Goal: Task Accomplishment & Management: Manage account settings

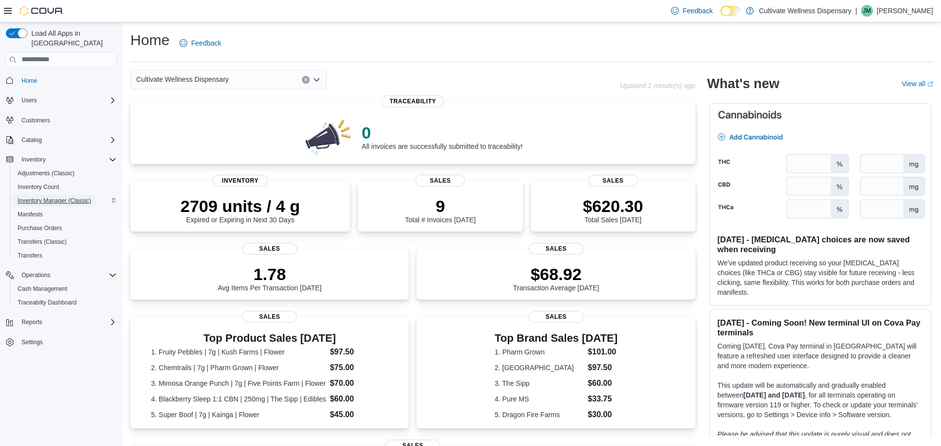
click at [60, 197] on span "Inventory Manager (Classic)" at bounding box center [55, 201] width 74 height 8
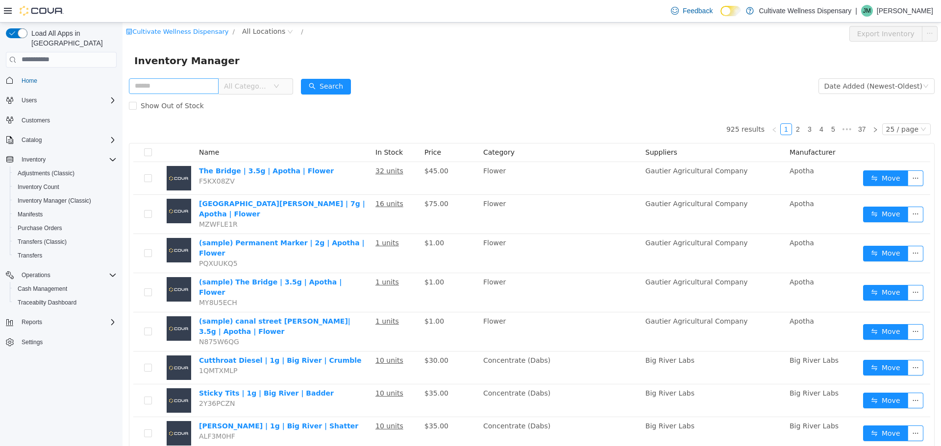
click at [219, 87] on input "text" at bounding box center [174, 86] width 90 height 16
type input "*********"
click at [267, 33] on span "All Locations" at bounding box center [263, 30] width 43 height 11
click at [291, 82] on span "[STREET_ADDRESS]" at bounding box center [290, 84] width 68 height 8
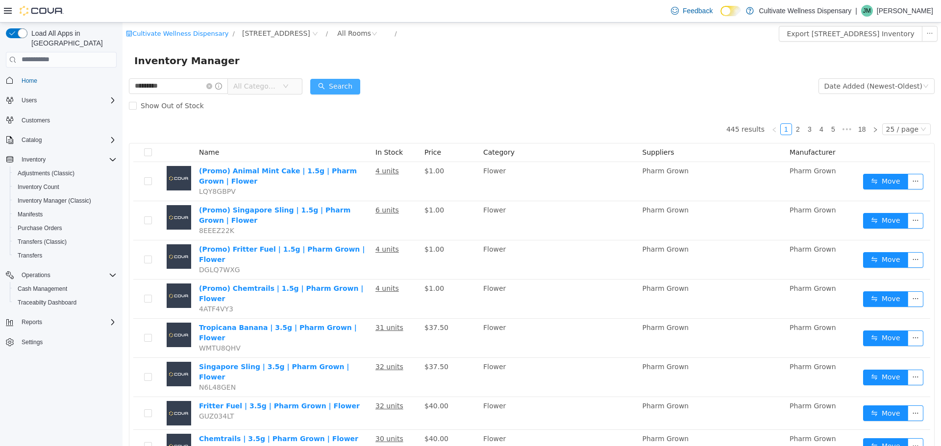
click at [360, 84] on button "Search" at bounding box center [335, 86] width 50 height 16
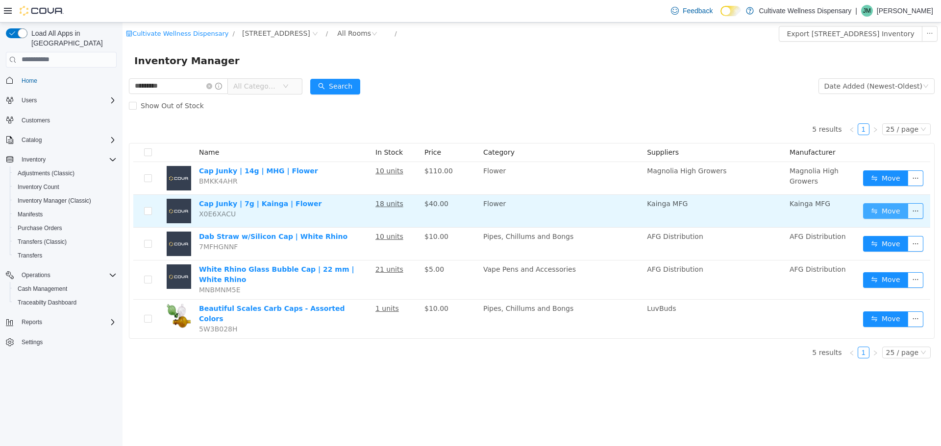
click at [894, 209] on button "Move" at bounding box center [885, 211] width 45 height 16
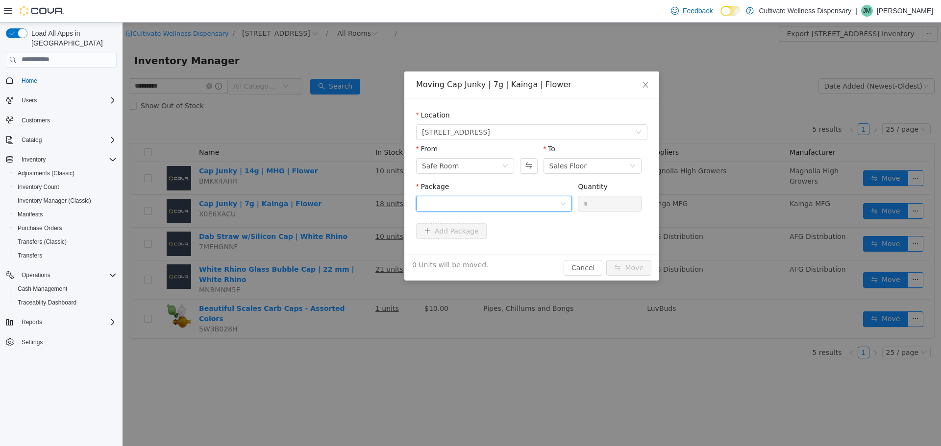
click at [536, 197] on div at bounding box center [491, 203] width 138 height 15
click at [529, 238] on li "1A423010000684D000000353 Quantity : 16 Units" at bounding box center [494, 244] width 156 height 26
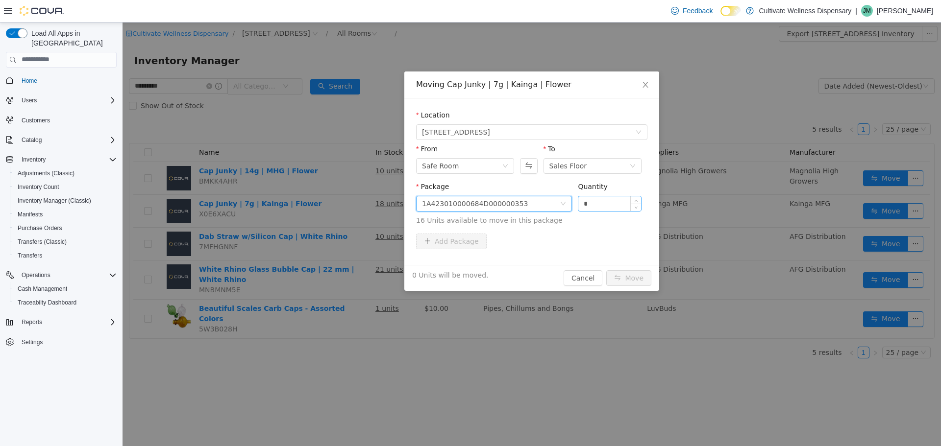
click at [614, 202] on input "*" at bounding box center [609, 203] width 63 height 15
type input "**"
click at [634, 278] on button "Move" at bounding box center [628, 278] width 45 height 16
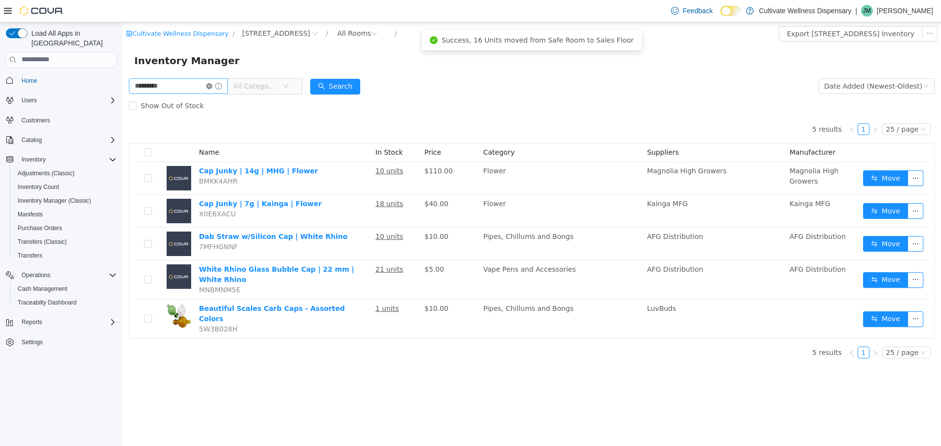
click at [212, 85] on icon "icon: close-circle" at bounding box center [209, 86] width 6 height 6
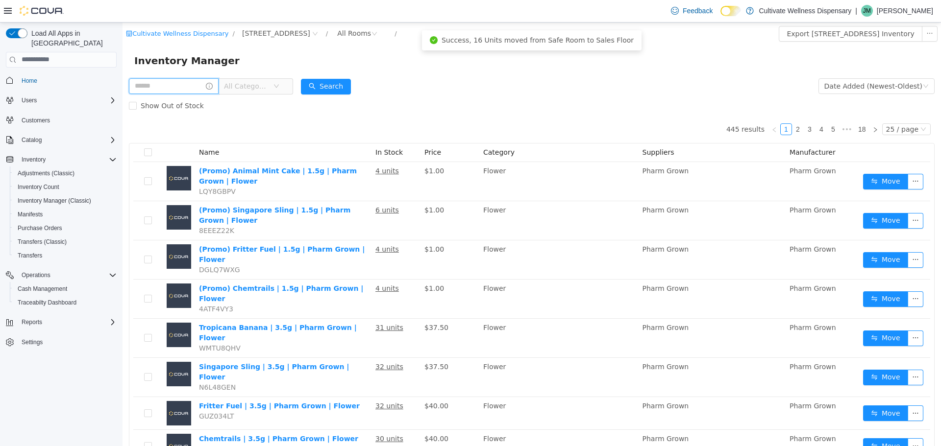
click at [219, 82] on input "text" at bounding box center [174, 86] width 90 height 16
type input "**********"
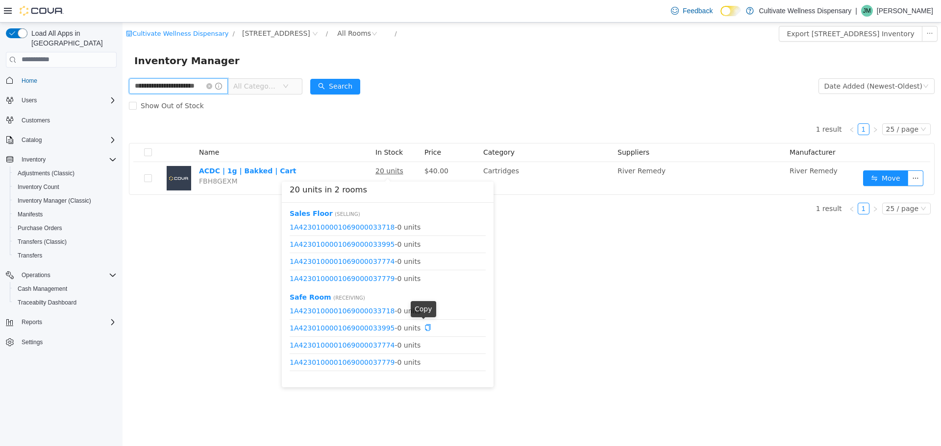
scroll to position [12, 0]
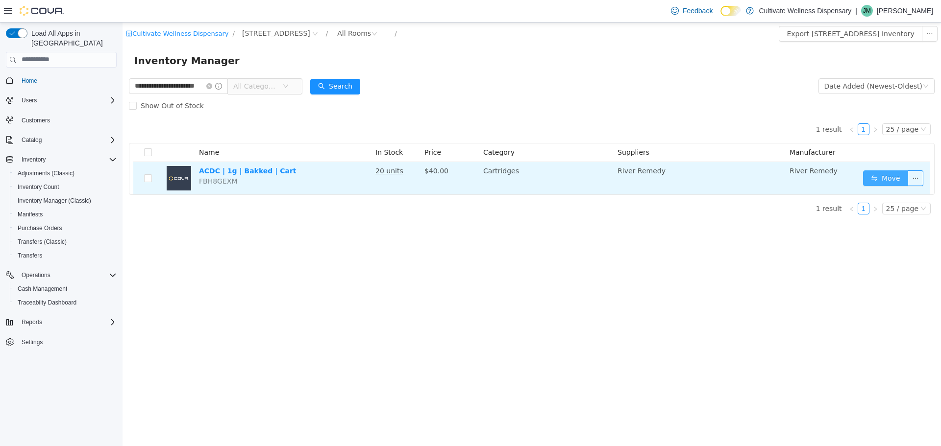
click at [892, 173] on button "Move" at bounding box center [885, 178] width 45 height 16
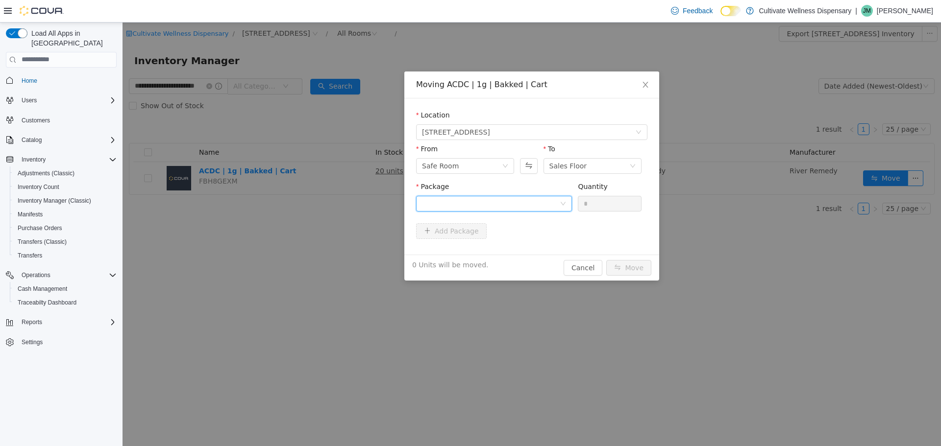
click at [567, 203] on div at bounding box center [494, 204] width 156 height 16
click at [515, 239] on strong "1A4230100001069000037795" at bounding box center [479, 239] width 115 height 8
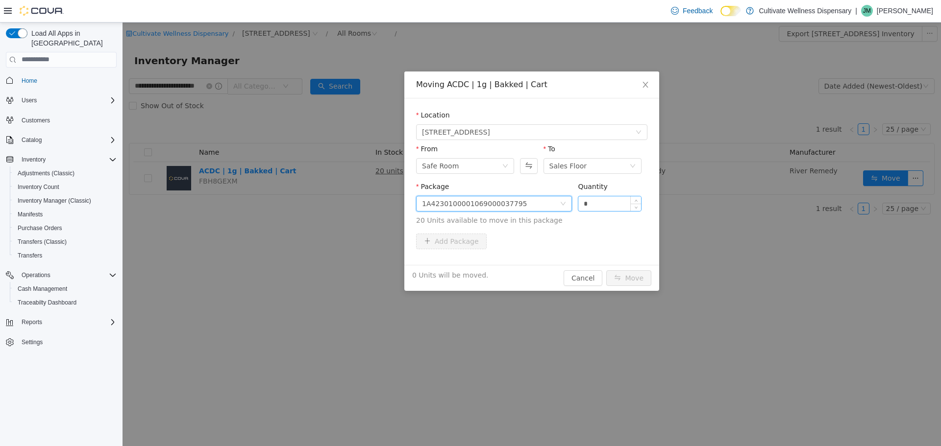
click at [590, 204] on input "*" at bounding box center [609, 203] width 63 height 15
type input "**"
click at [623, 282] on button "Move" at bounding box center [628, 278] width 45 height 16
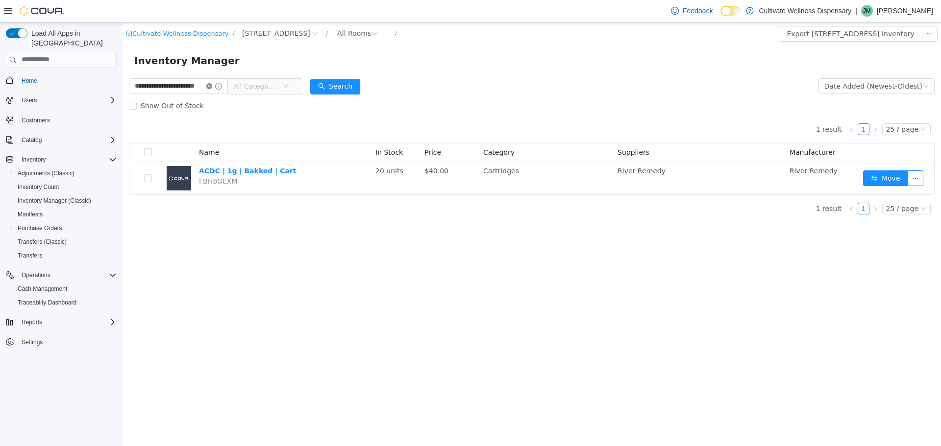
click at [212, 86] on icon "icon: close-circle" at bounding box center [209, 86] width 6 height 6
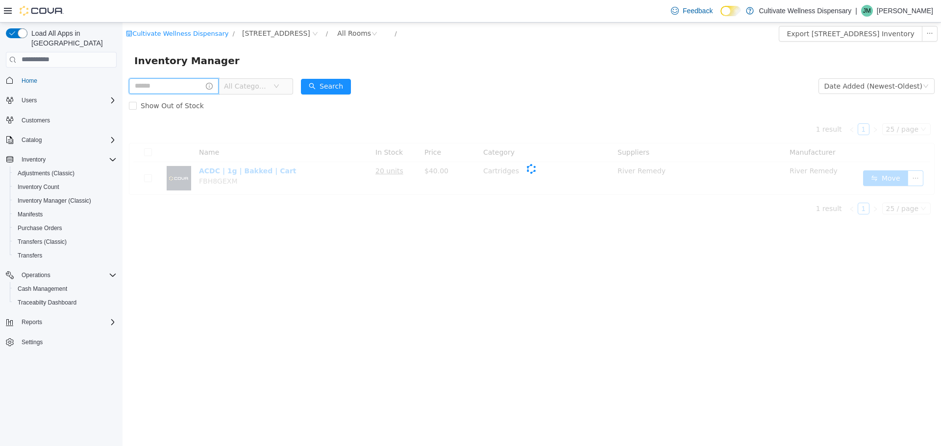
click at [219, 85] on input "text" at bounding box center [174, 86] width 90 height 16
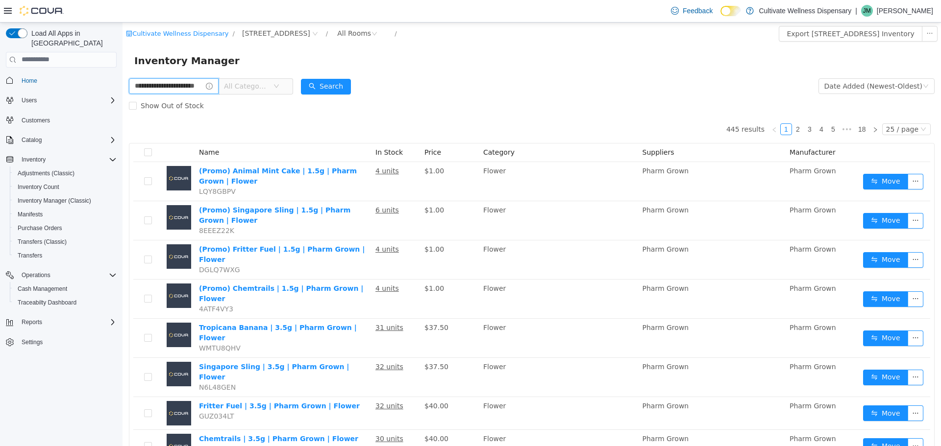
type input "**********"
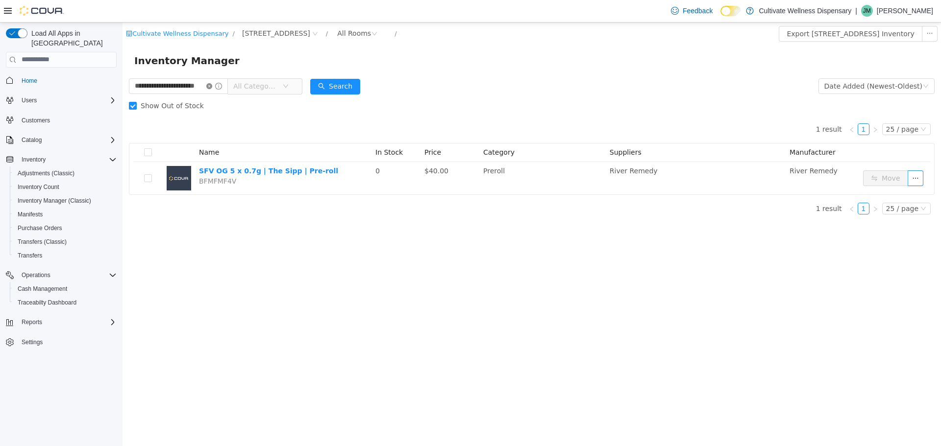
click at [212, 85] on icon "icon: close-circle" at bounding box center [209, 86] width 6 height 6
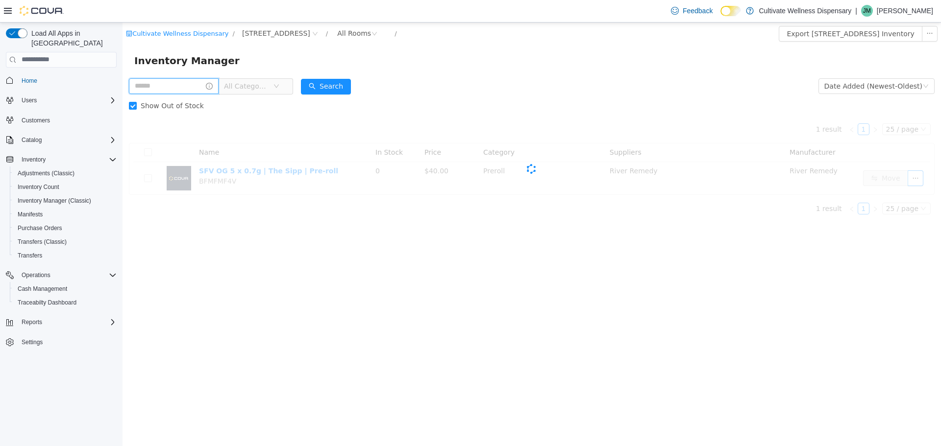
click at [219, 86] on input "text" at bounding box center [174, 86] width 90 height 16
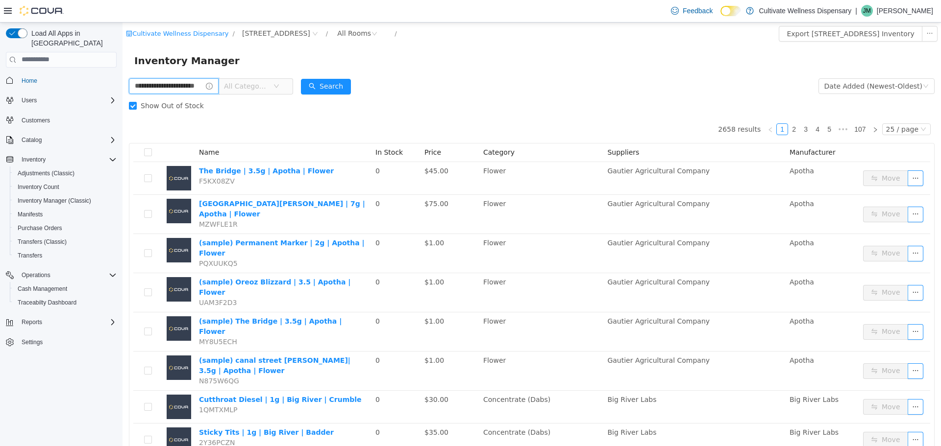
type input "**********"
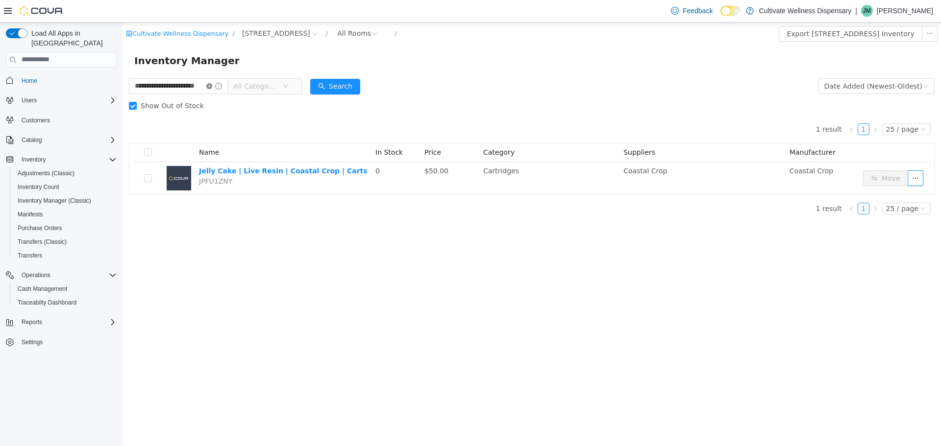
click at [212, 86] on icon "icon: close-circle" at bounding box center [209, 86] width 6 height 6
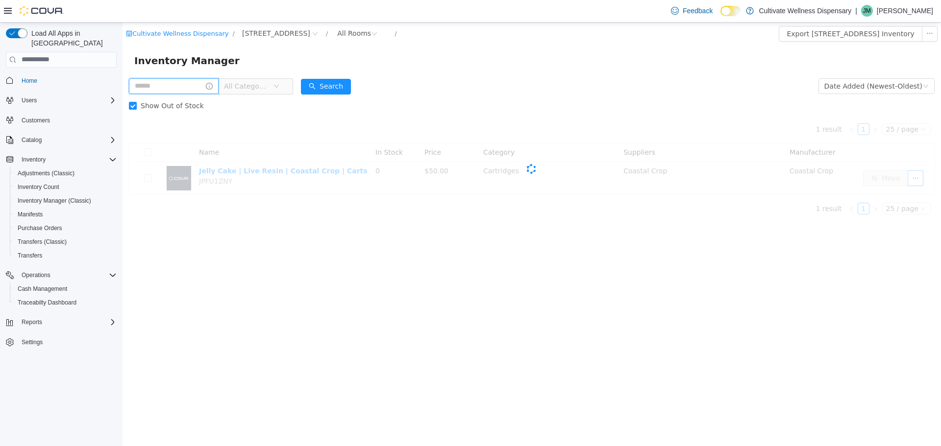
click at [219, 85] on input "text" at bounding box center [174, 86] width 90 height 16
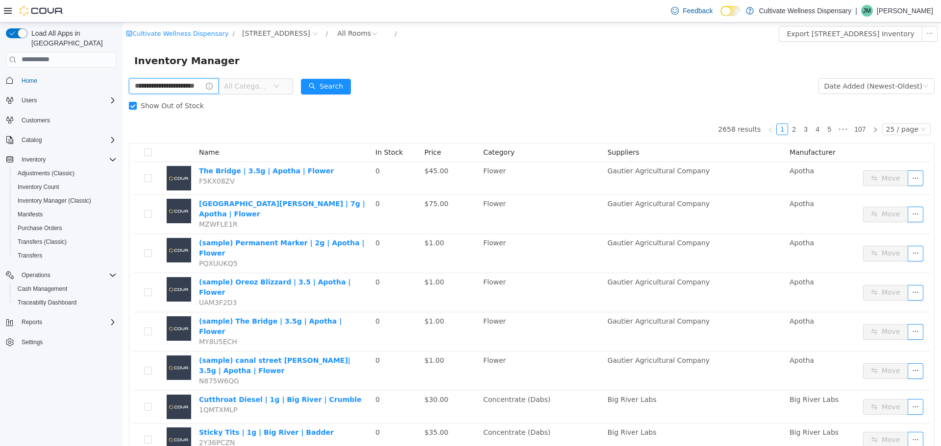
type input "**********"
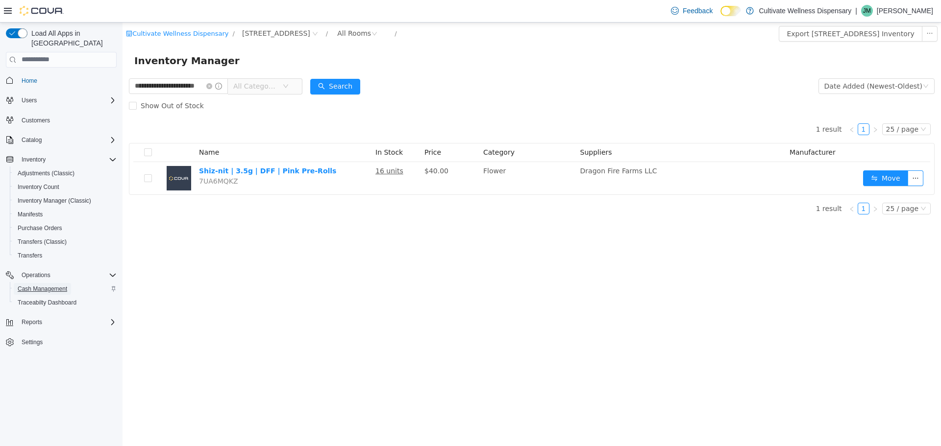
click at [52, 285] on span "Cash Management" at bounding box center [42, 289] width 49 height 8
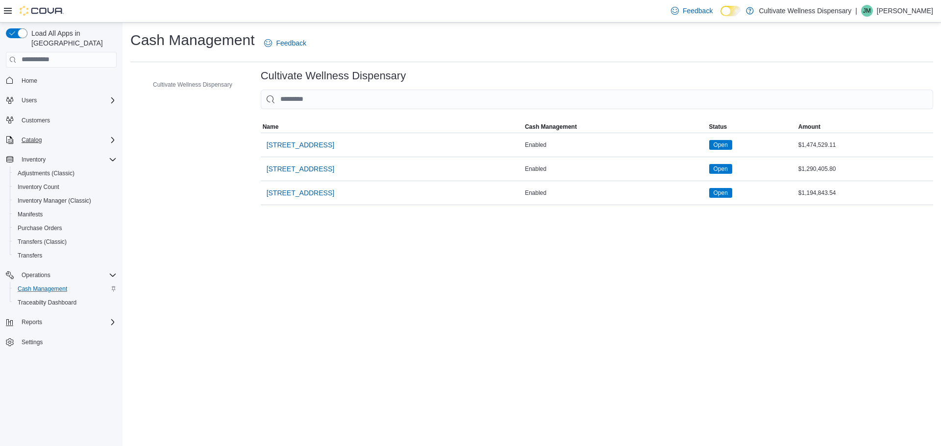
click at [51, 134] on div "Catalog" at bounding box center [67, 140] width 99 height 12
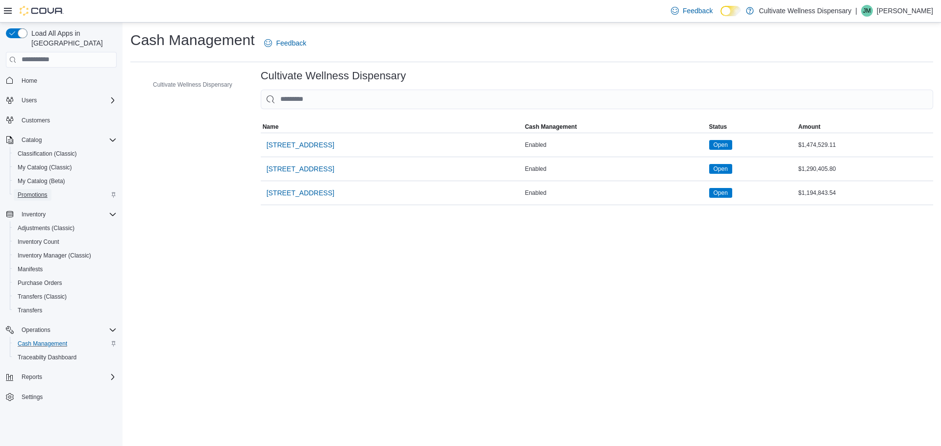
click at [25, 191] on span "Promotions" at bounding box center [33, 195] width 30 height 8
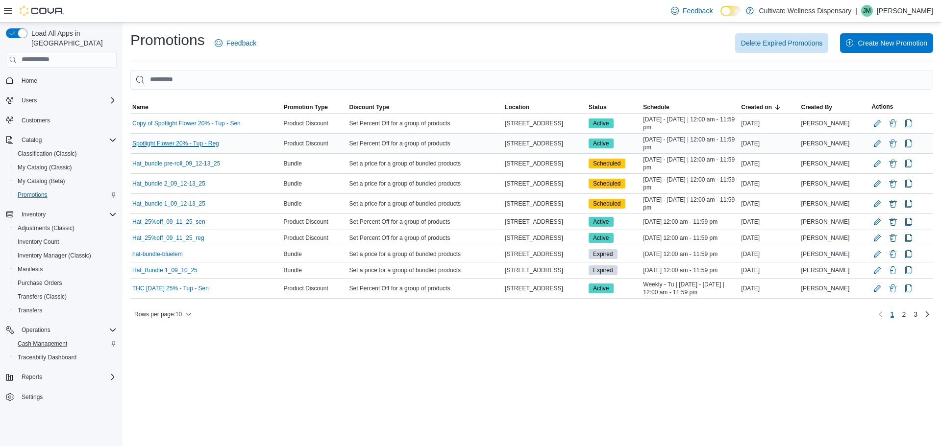
click at [170, 140] on link "Spotlight Flower 20% - Tup - Reg" at bounding box center [175, 144] width 87 height 8
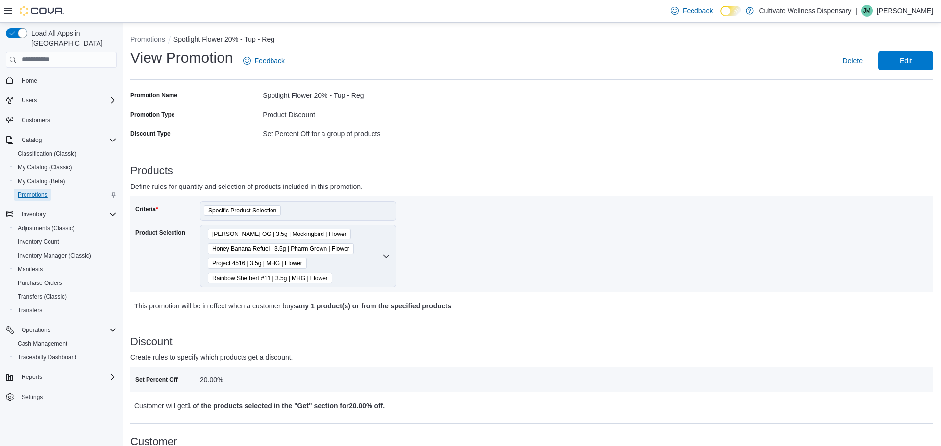
click at [36, 191] on span "Promotions" at bounding box center [33, 195] width 30 height 8
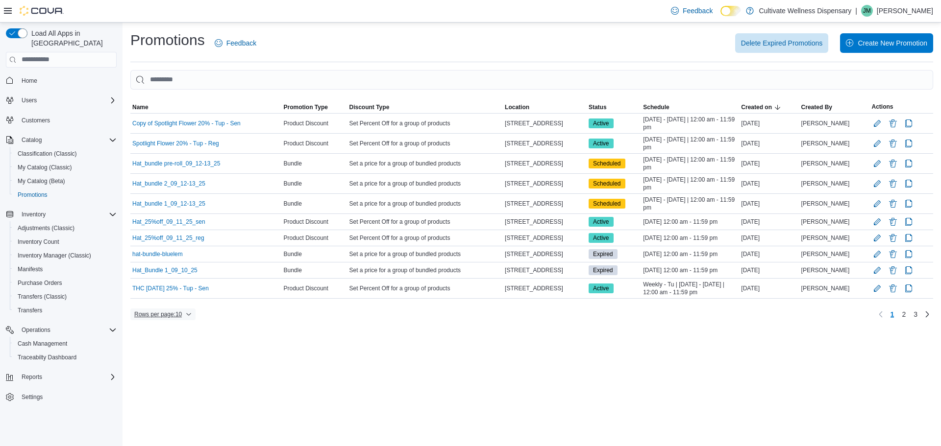
click at [189, 318] on icon "button" at bounding box center [189, 315] width 6 height 6
click at [175, 282] on span "25 rows" at bounding box center [176, 283] width 31 height 8
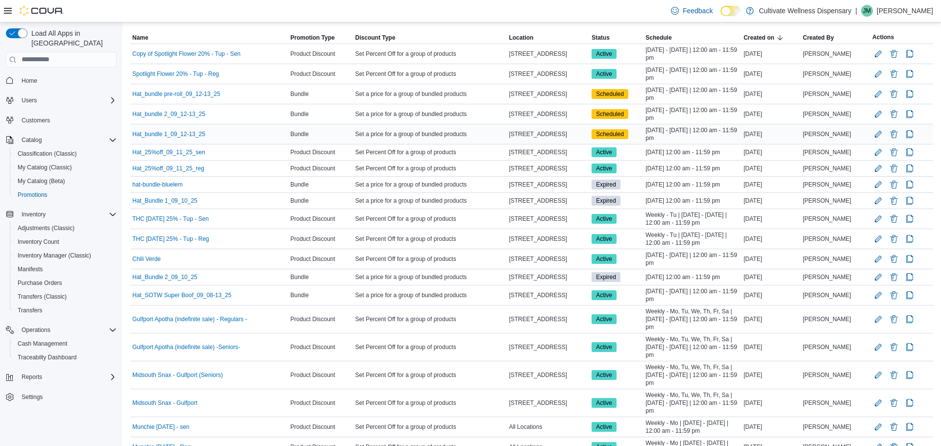
scroll to position [72, 0]
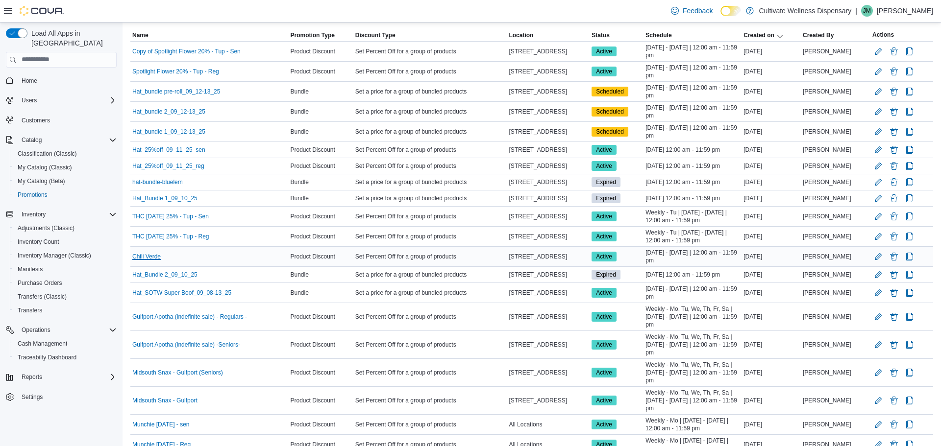
click at [149, 261] on link "Chili Verde" at bounding box center [146, 257] width 28 height 8
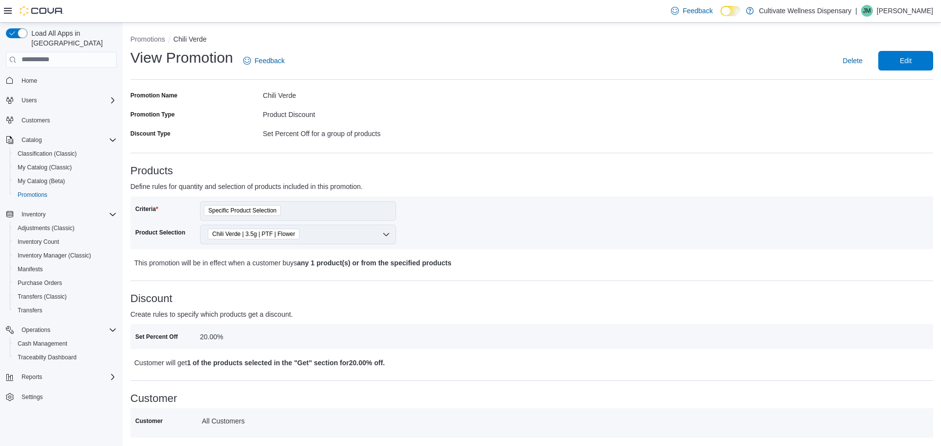
click at [518, 195] on div "Products Define rules for quantity and selection of products included in this p…" at bounding box center [531, 217] width 803 height 104
click at [899, 61] on span "Edit" at bounding box center [905, 60] width 43 height 20
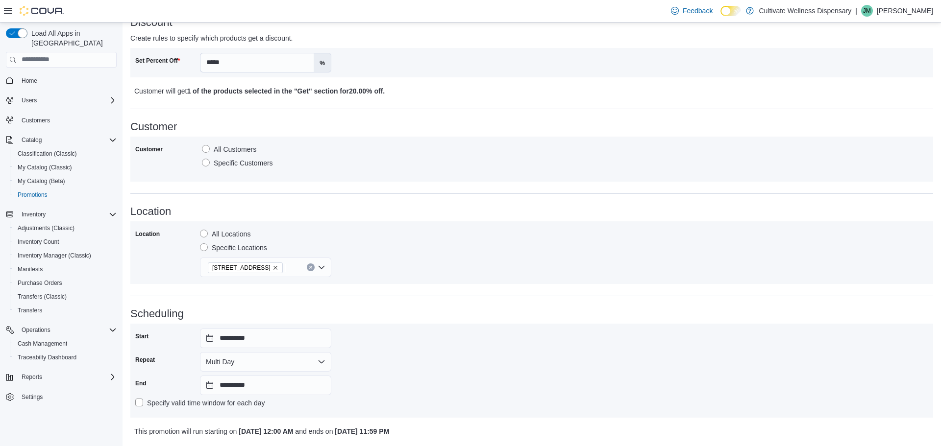
scroll to position [331, 0]
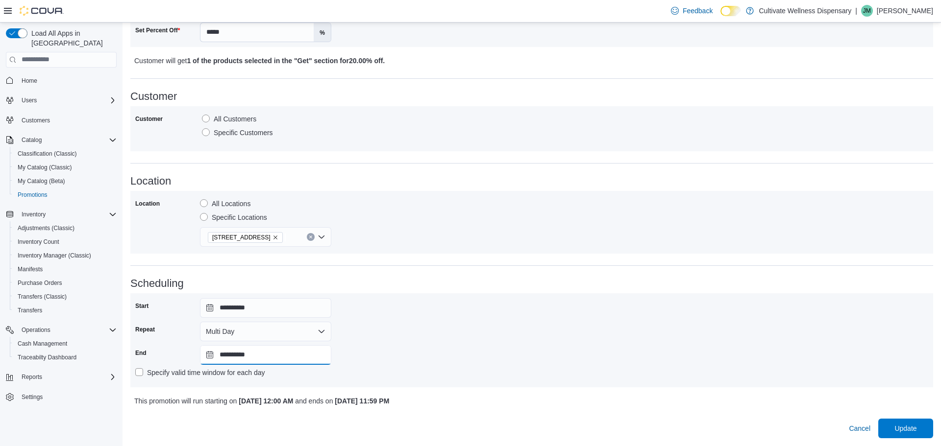
click at [221, 354] on input "**********" at bounding box center [265, 355] width 131 height 20
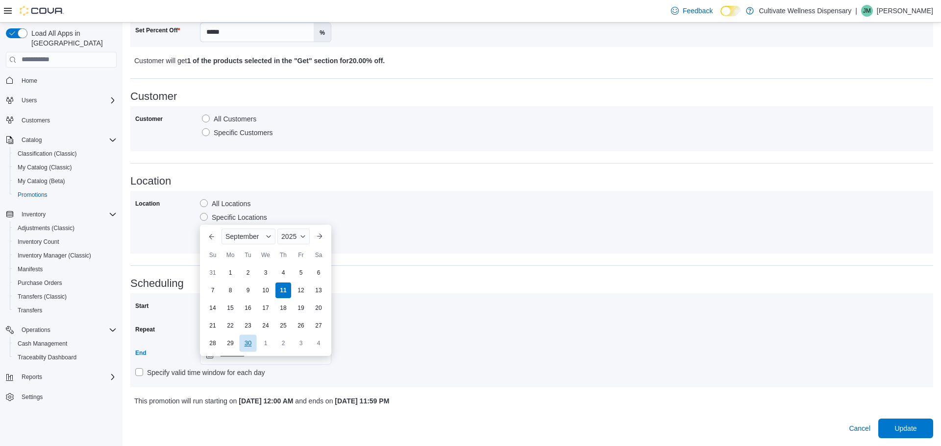
click at [251, 335] on div "30" at bounding box center [247, 343] width 17 height 17
type input "**********"
click at [902, 428] on span "Update" at bounding box center [905, 428] width 22 height 10
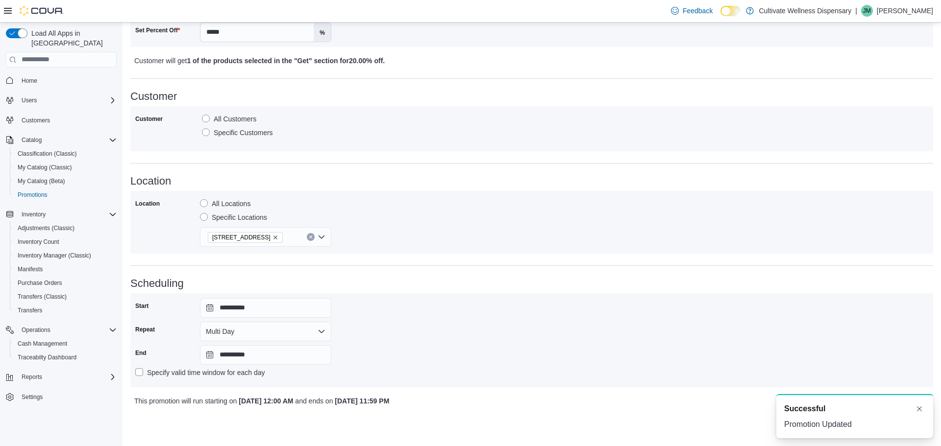
scroll to position [0, 0]
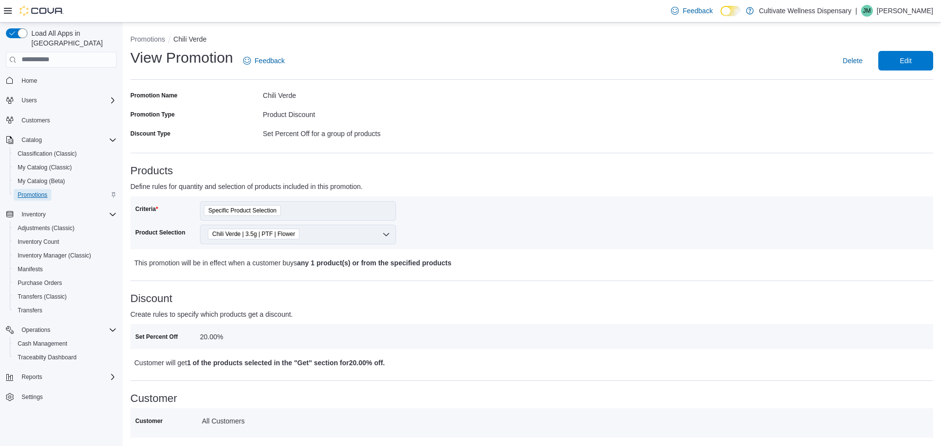
click at [28, 191] on span "Promotions" at bounding box center [33, 195] width 30 height 8
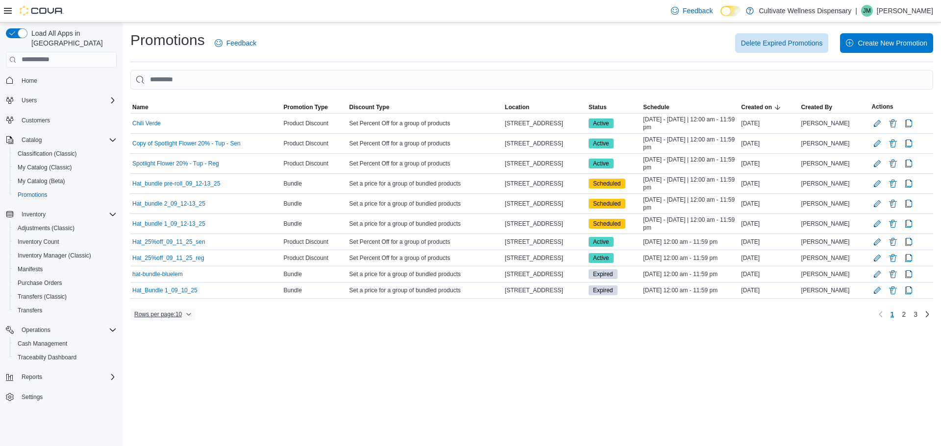
click at [174, 319] on span "Rows per page : 10" at bounding box center [158, 315] width 48 height 8
click at [181, 282] on span "25 rows" at bounding box center [176, 283] width 31 height 8
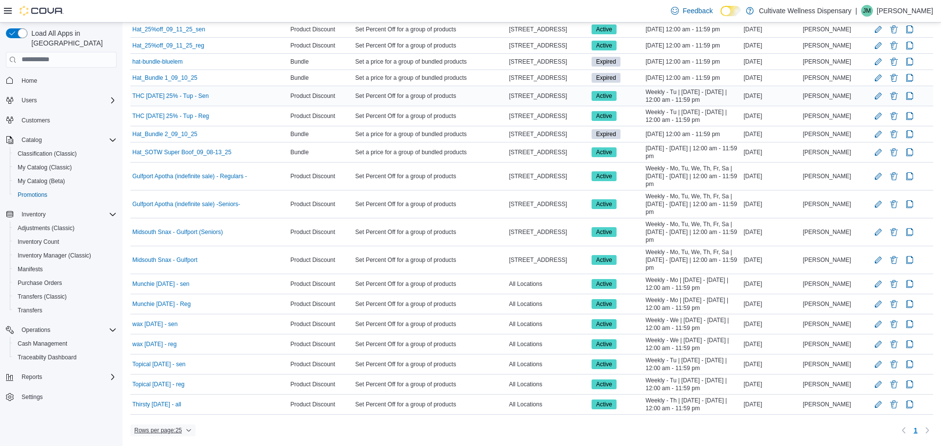
scroll to position [224, 0]
click at [261, 315] on td "Name wax wednesday - sen" at bounding box center [209, 324] width 158 height 20
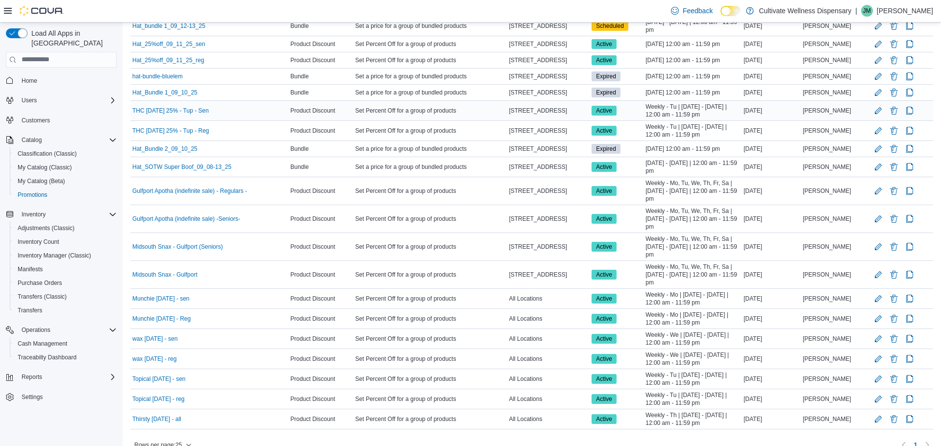
scroll to position [198, 0]
click at [261, 304] on div "Munchie [DATE] - sen" at bounding box center [209, 299] width 158 height 12
click at [180, 195] on link "Gulfport Apotha (indefinite sale) - Regulars -" at bounding box center [189, 191] width 115 height 8
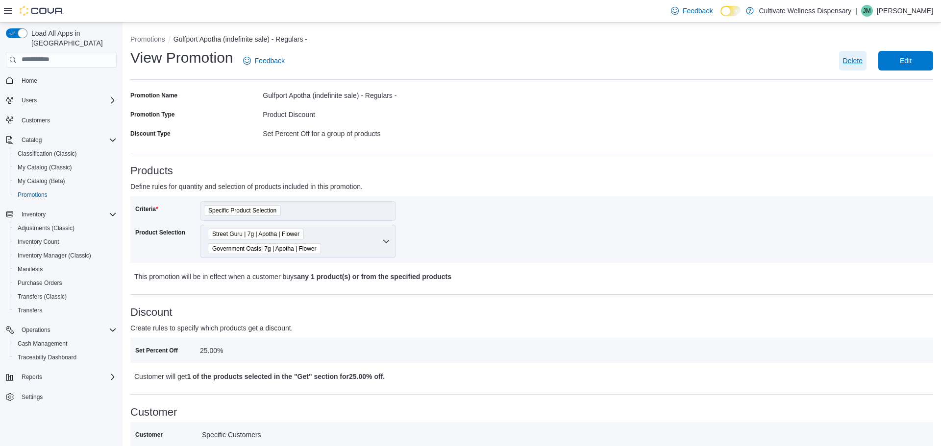
click at [851, 59] on span "Delete" at bounding box center [853, 61] width 20 height 10
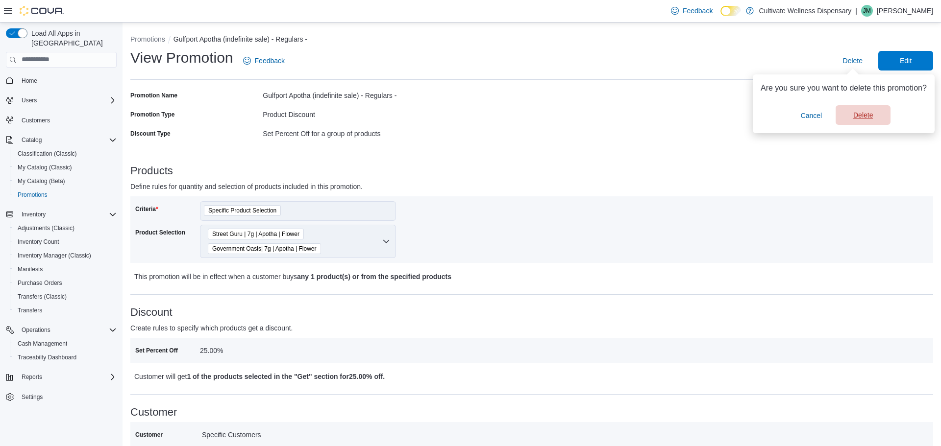
click at [856, 118] on span "Delete" at bounding box center [863, 115] width 20 height 10
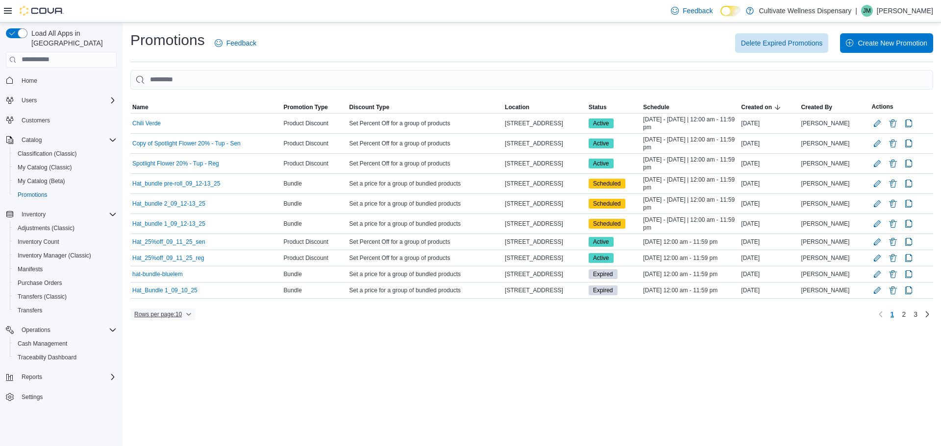
click at [182, 319] on span "Rows per page : 10" at bounding box center [158, 315] width 48 height 8
click at [180, 286] on span "25 rows" at bounding box center [176, 283] width 31 height 8
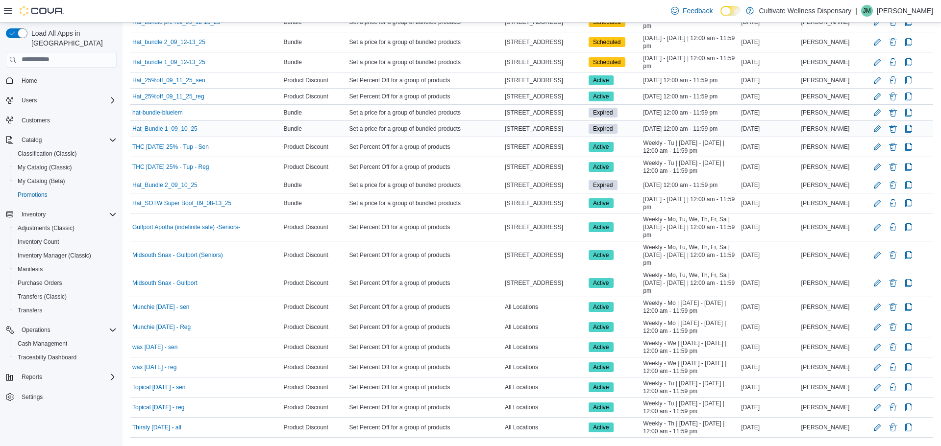
scroll to position [163, 0]
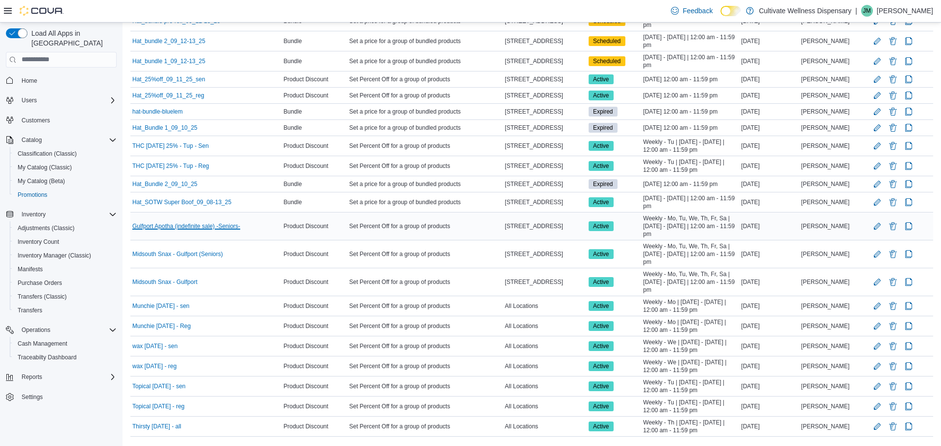
click at [169, 230] on link "Gulfport Apotha (indefinite sale) -Seniors-" at bounding box center [186, 226] width 108 height 8
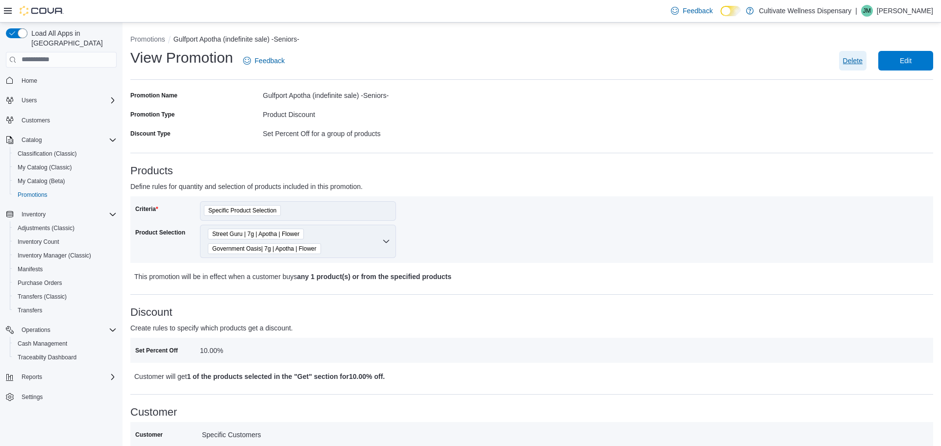
click at [847, 59] on span "Delete" at bounding box center [853, 61] width 20 height 10
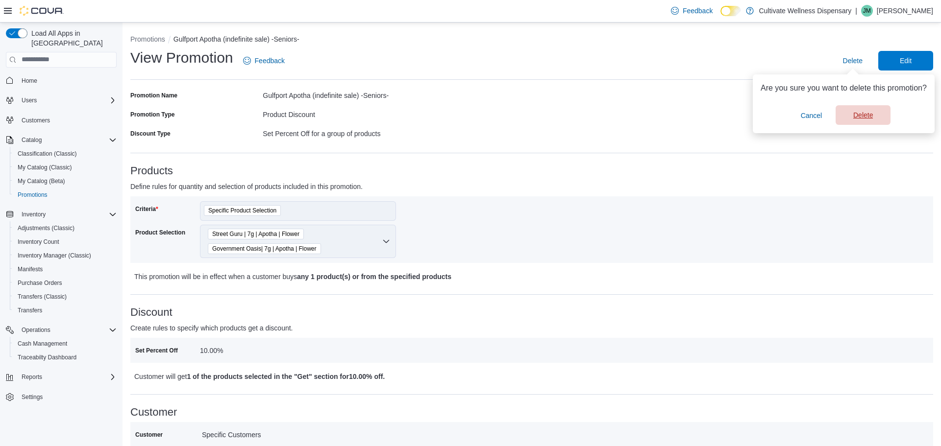
click at [853, 119] on span "Delete" at bounding box center [863, 115] width 20 height 10
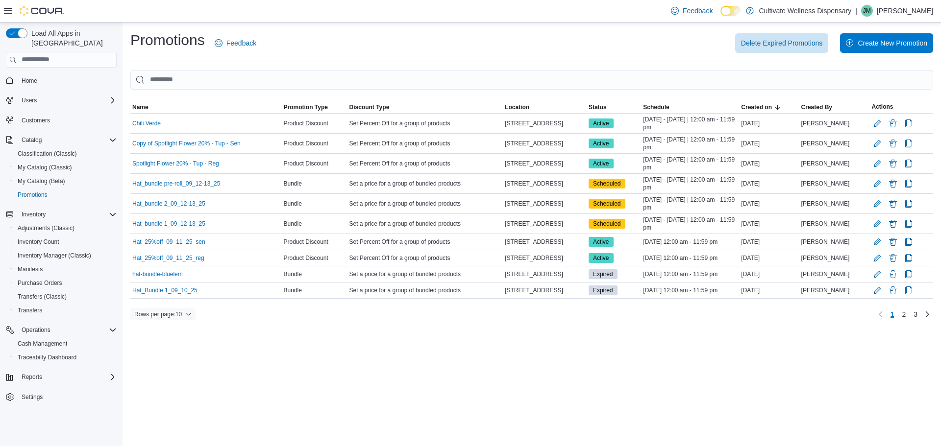
click at [177, 319] on span "Rows per page : 10" at bounding box center [158, 315] width 48 height 8
click at [173, 302] on span "50 rows" at bounding box center [176, 303] width 31 height 8
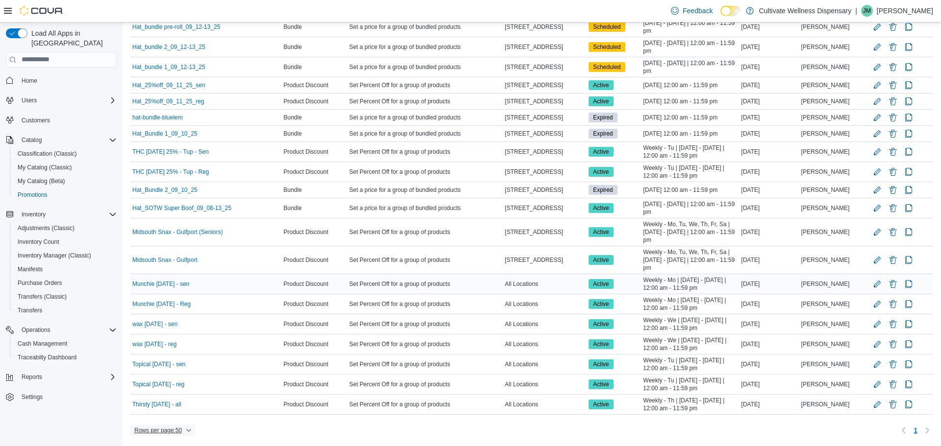
scroll to position [169, 0]
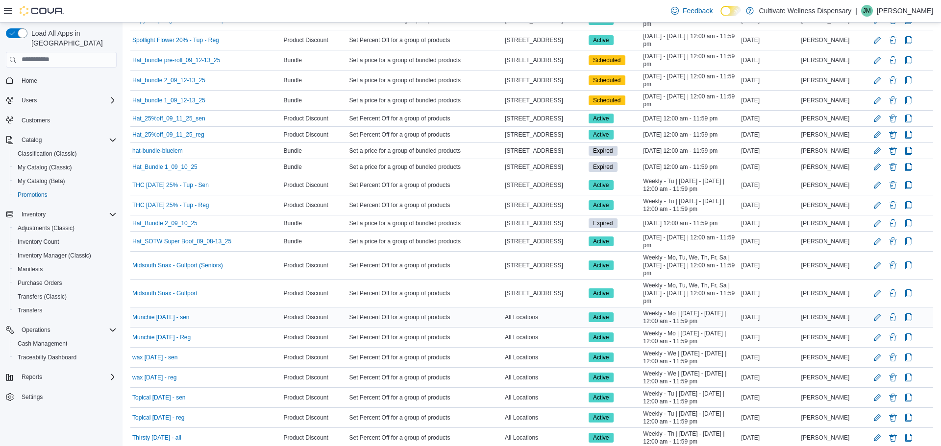
click at [211, 323] on div "Munchie [DATE] - sen" at bounding box center [205, 318] width 151 height 12
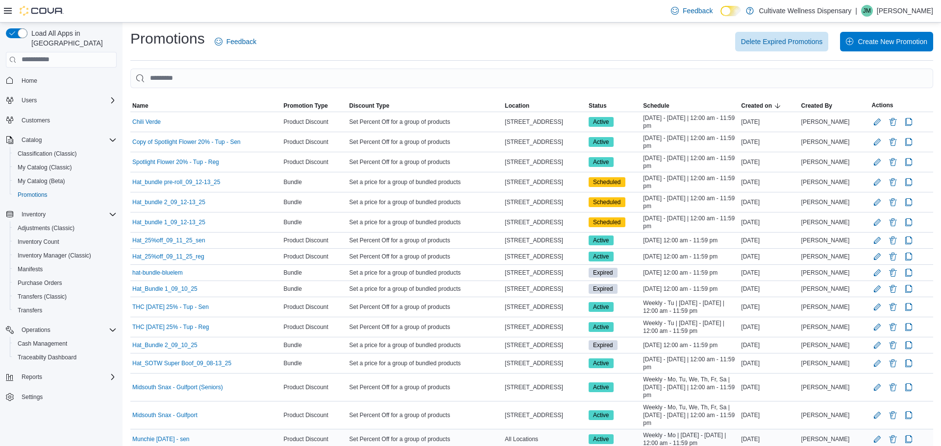
scroll to position [0, 0]
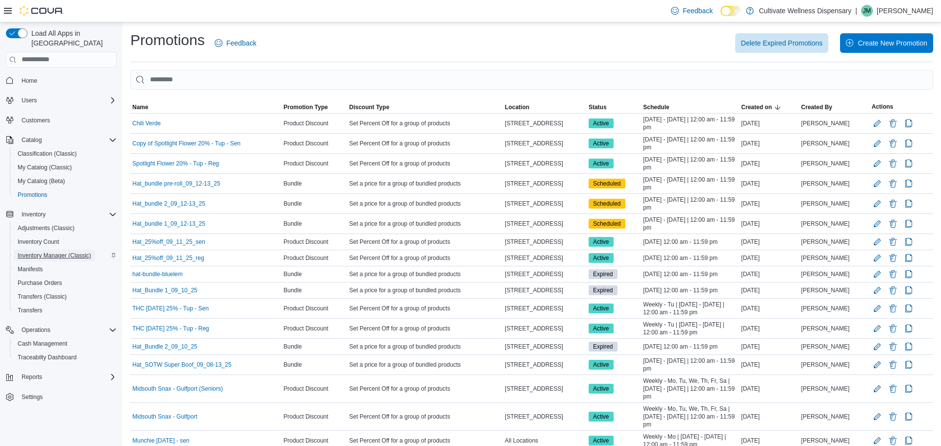
click at [49, 252] on span "Inventory Manager (Classic)" at bounding box center [55, 256] width 74 height 8
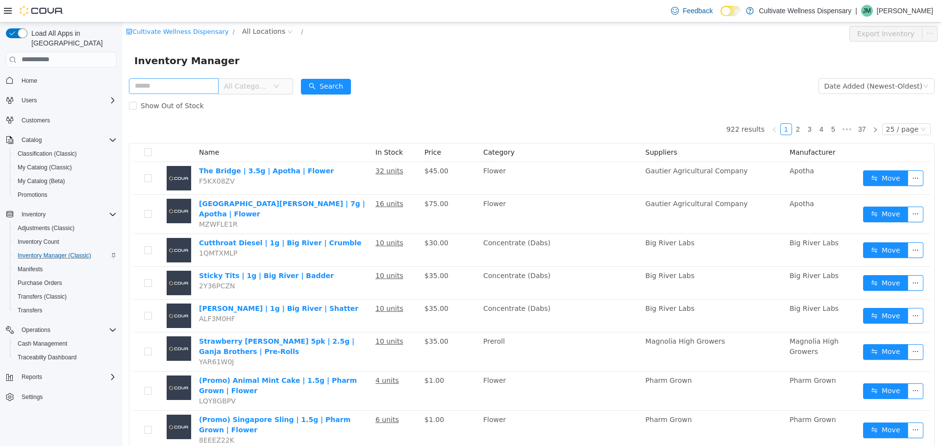
click at [187, 86] on input "text" at bounding box center [174, 86] width 90 height 16
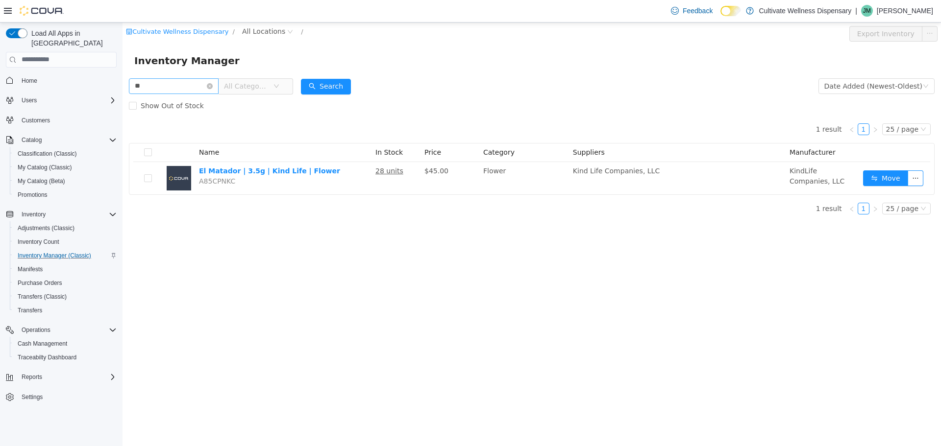
click at [153, 83] on input "**" at bounding box center [174, 86] width 90 height 16
type input "*"
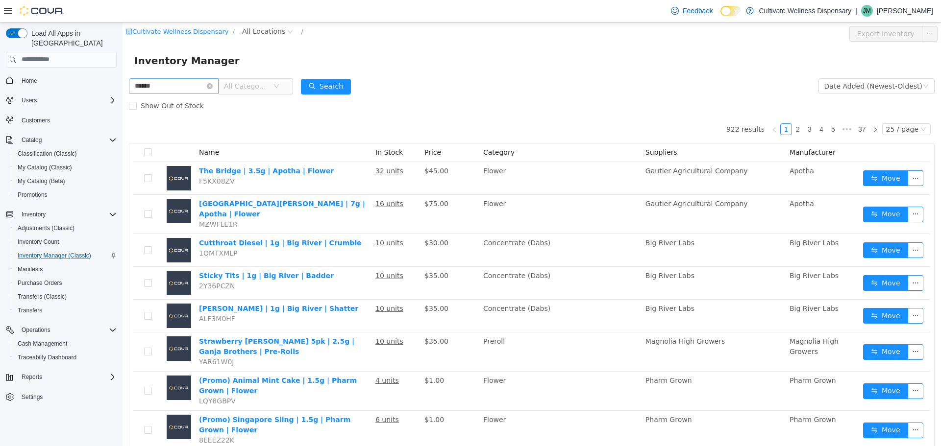
type input "******"
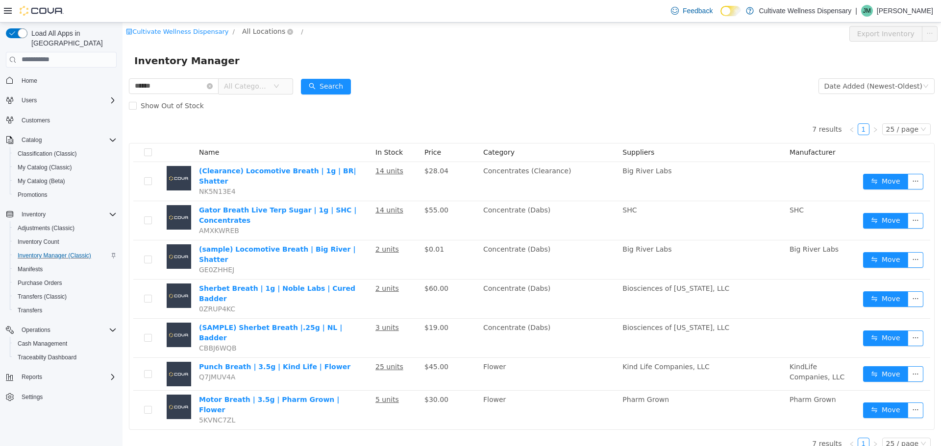
click at [256, 29] on span "All Locations" at bounding box center [263, 30] width 43 height 11
click at [297, 83] on span "[STREET_ADDRESS]" at bounding box center [290, 84] width 68 height 8
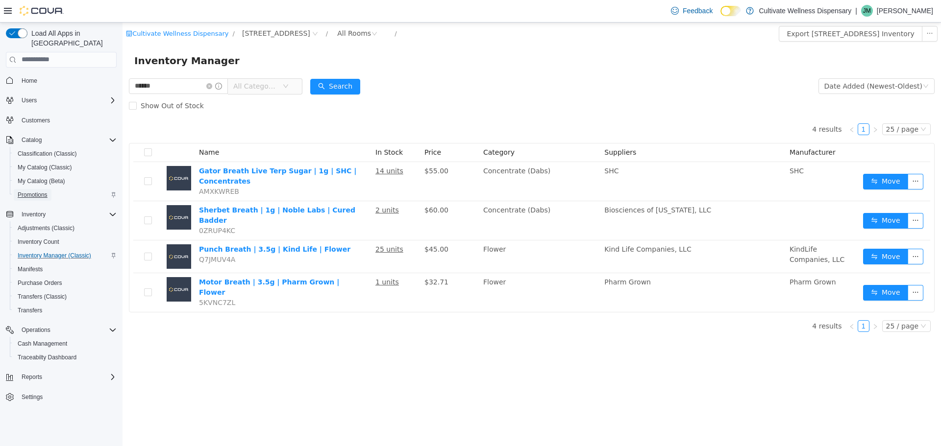
click at [37, 191] on span "Promotions" at bounding box center [33, 195] width 30 height 8
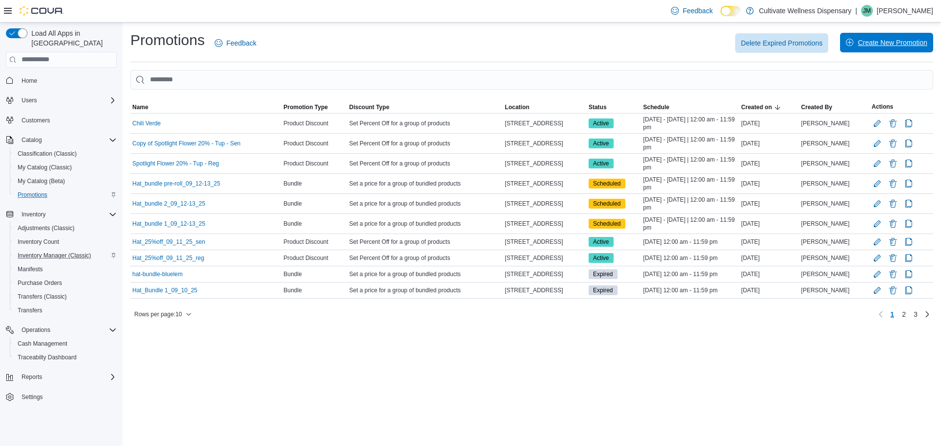
click at [870, 42] on span "Create New Promotion" at bounding box center [893, 43] width 70 height 10
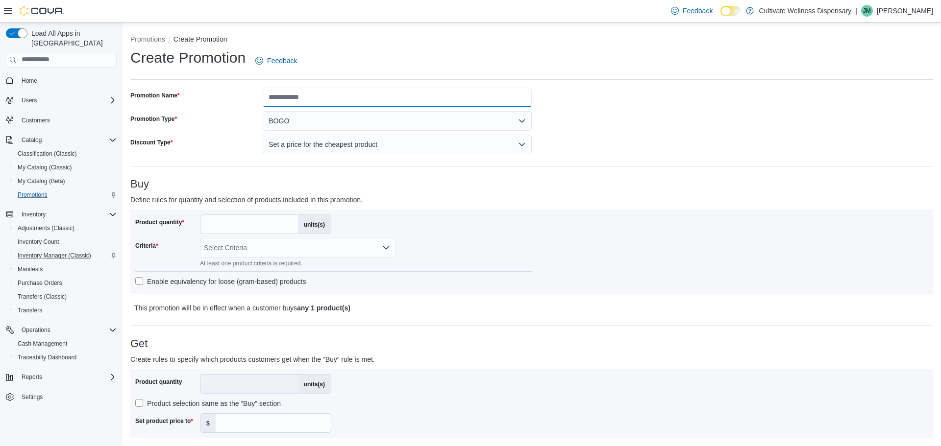
click at [318, 98] on input "Promotion Name" at bounding box center [397, 98] width 269 height 20
click at [287, 96] on input "**********" at bounding box center [397, 98] width 269 height 20
type input "**********"
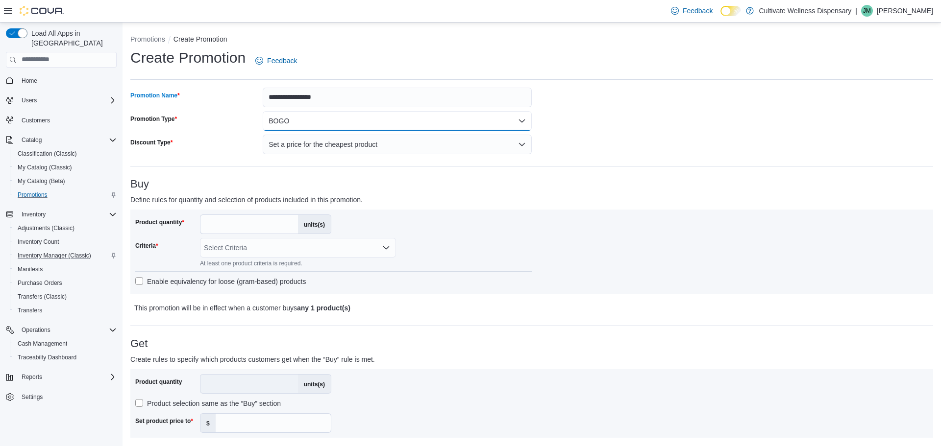
click at [510, 122] on button "BOGO" at bounding box center [397, 121] width 269 height 20
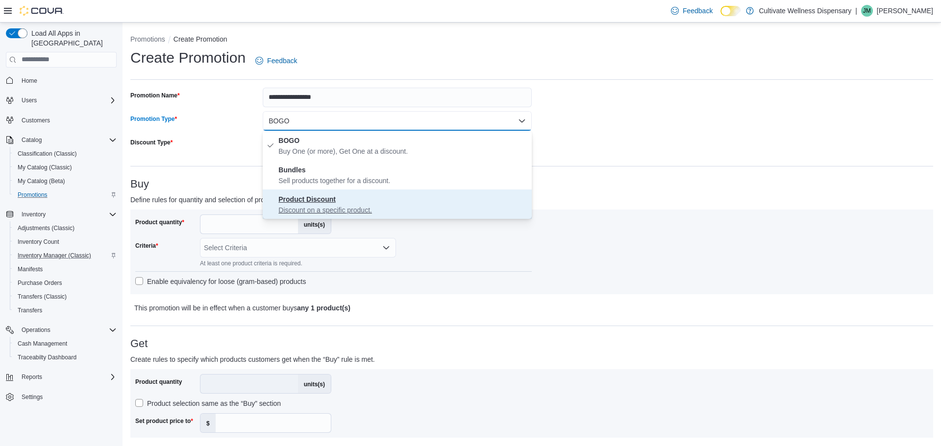
click at [357, 208] on p "Discount on a specific product." at bounding box center [402, 210] width 249 height 10
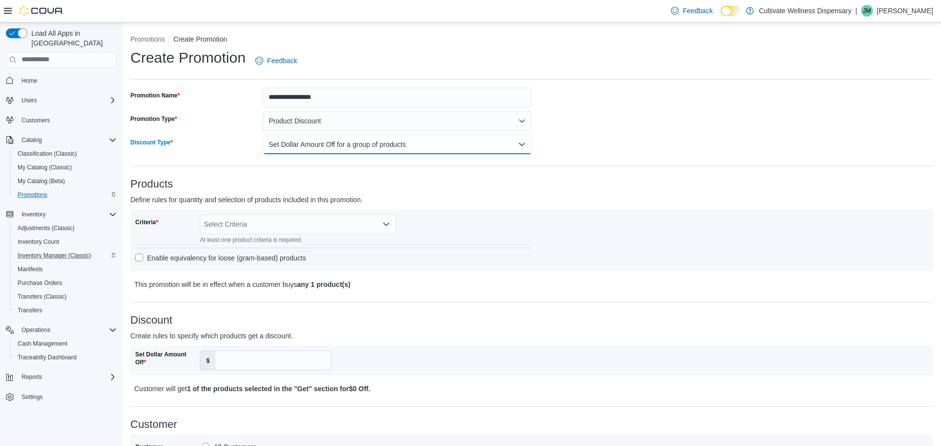
click at [522, 146] on button "Set Dollar Amount Off for a group of products" at bounding box center [397, 145] width 269 height 20
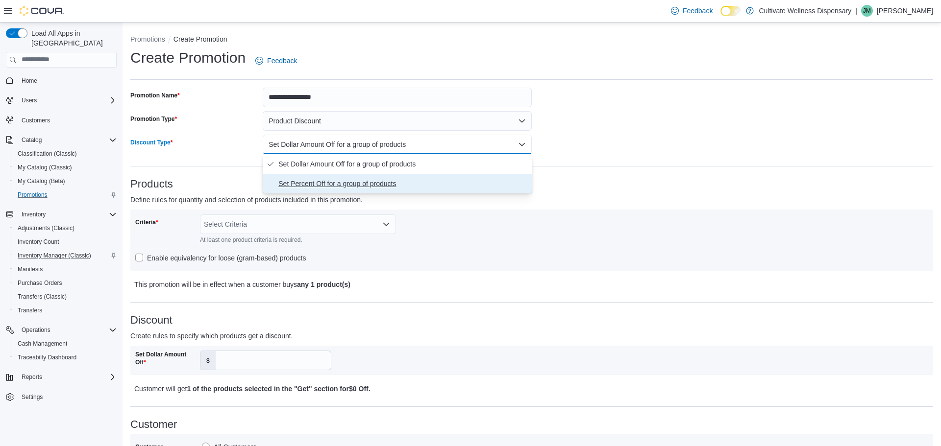
click at [402, 182] on span "Set Percent Off for a group of products" at bounding box center [402, 184] width 249 height 12
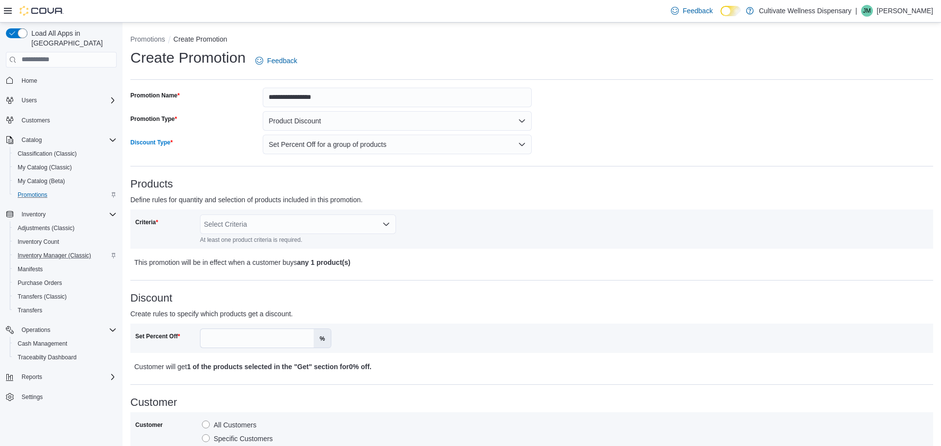
click at [387, 223] on icon "Open list of options" at bounding box center [386, 225] width 8 height 8
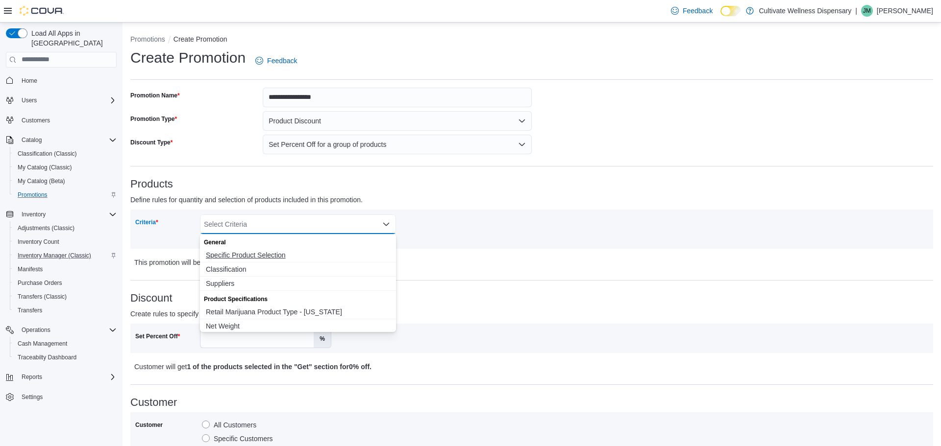
click at [263, 254] on span "Specific Product Selection" at bounding box center [298, 255] width 184 height 10
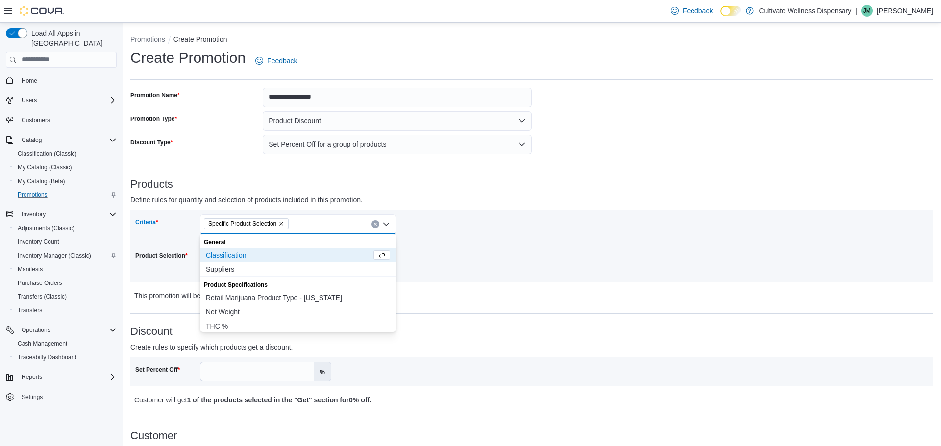
click at [468, 237] on div "Criteria Specific Product Selection Combo box. Selected. Specific Product Selec…" at bounding box center [333, 246] width 396 height 63
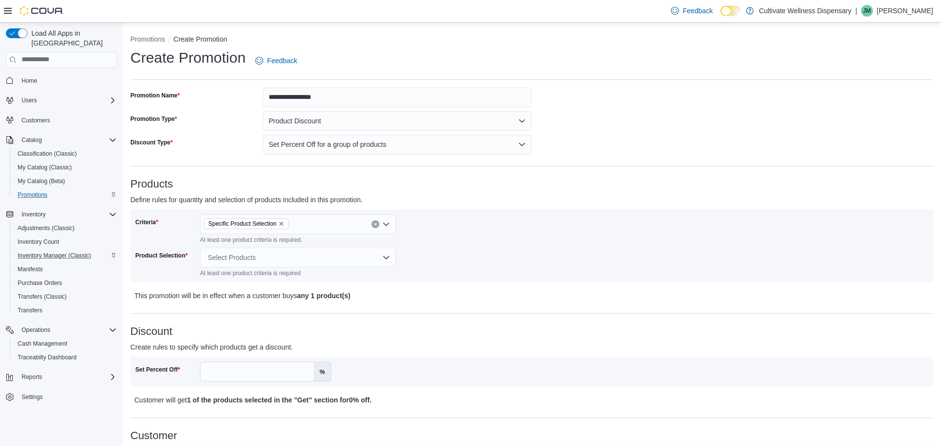
click at [383, 257] on div "Select Products" at bounding box center [298, 258] width 196 height 20
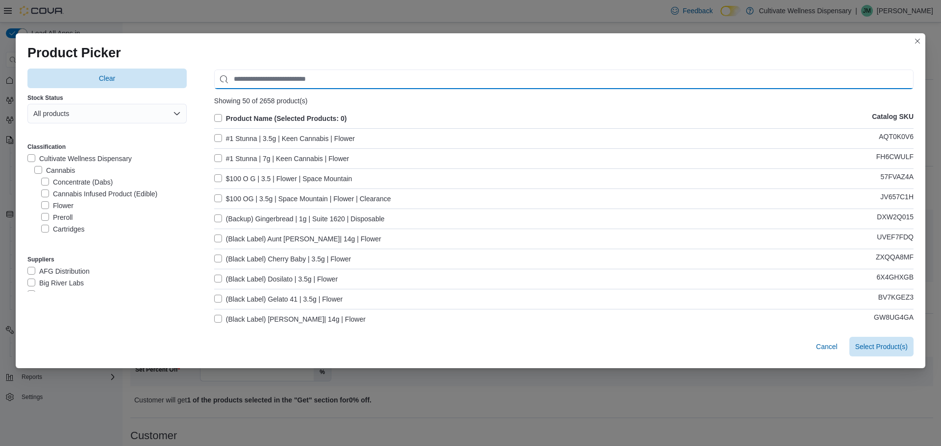
click at [251, 78] on input "Use aria labels when no actual label is in use" at bounding box center [563, 80] width 699 height 20
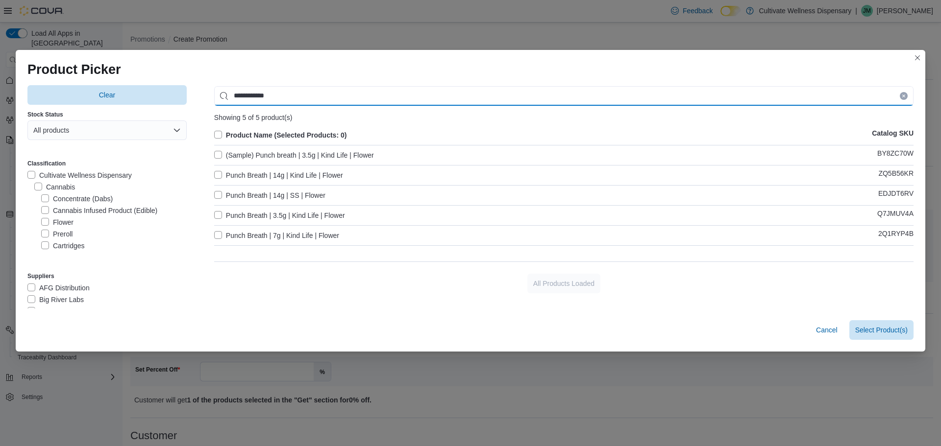
type input "**********"
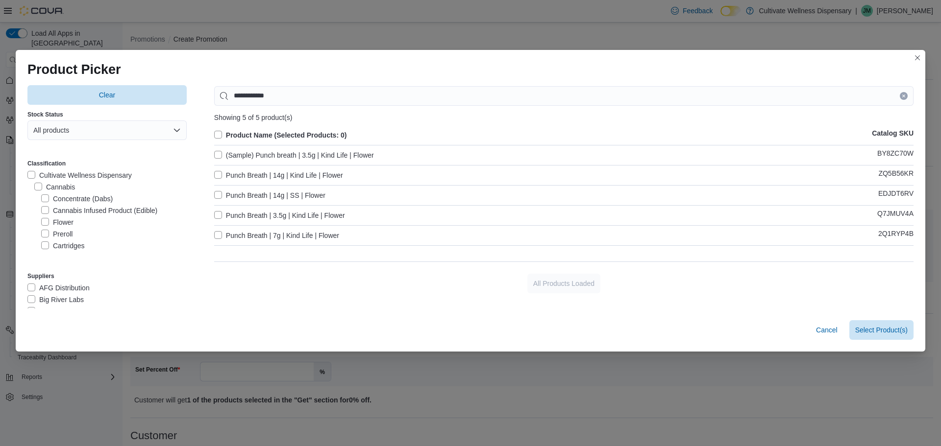
click at [218, 214] on label "Punch Breath | 3.5g | Kind Life | Flower" at bounding box center [279, 216] width 131 height 12
click at [904, 96] on icon "Clear input" at bounding box center [903, 96] width 2 height 2
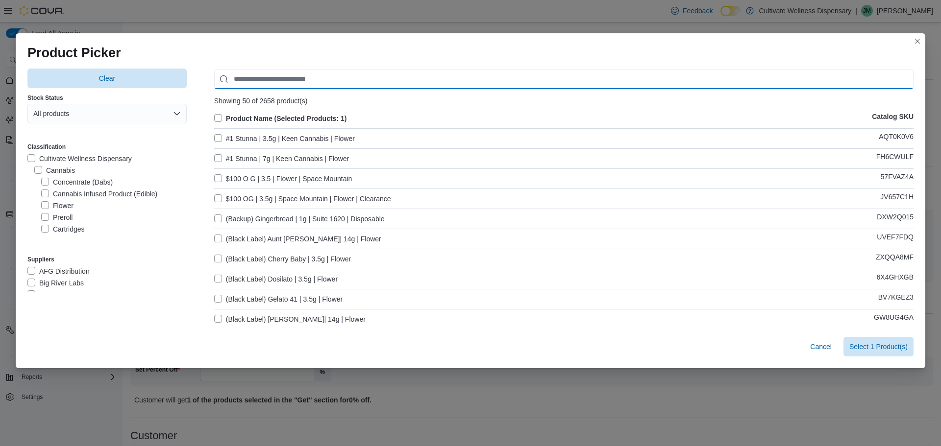
click at [414, 84] on input "Use aria labels when no actual label is in use" at bounding box center [563, 80] width 699 height 20
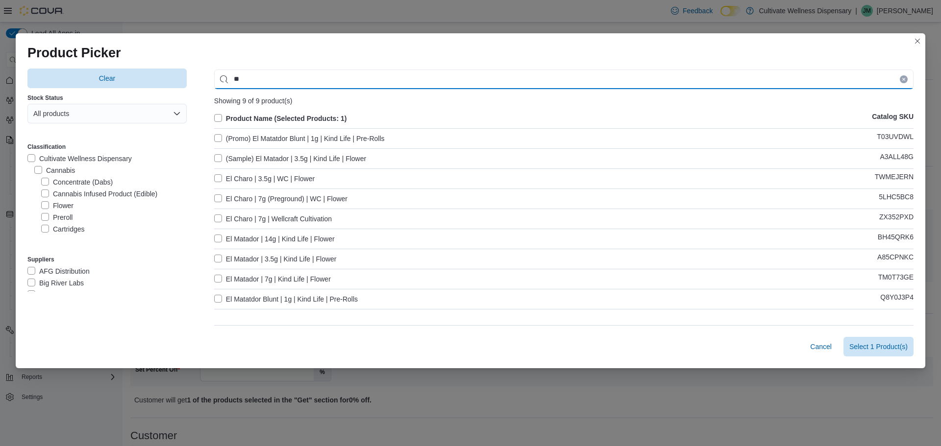
type input "**"
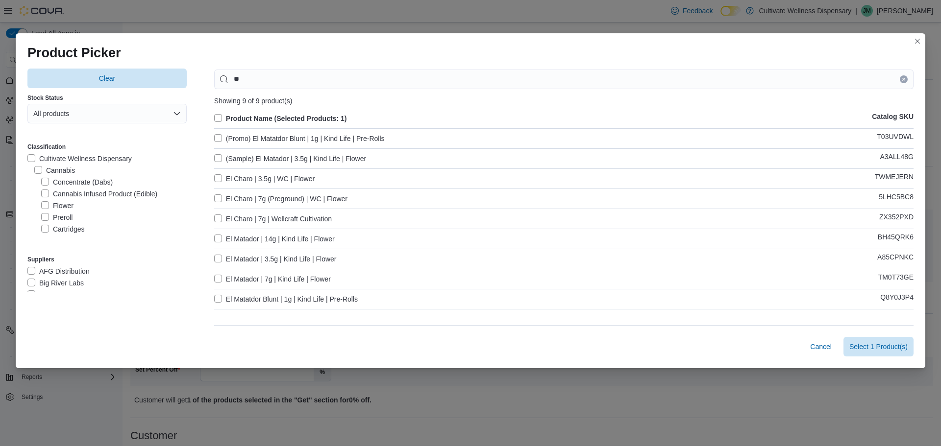
click at [219, 256] on label "El Matador | 3.5g | Kind Life | Flower" at bounding box center [275, 259] width 123 height 12
click at [902, 79] on icon "Clear input" at bounding box center [904, 79] width 4 height 4
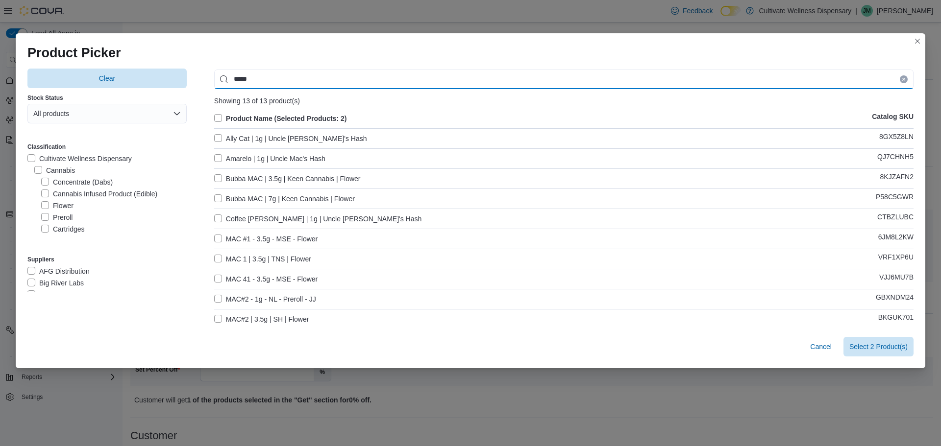
click at [270, 74] on input "*****" at bounding box center [563, 80] width 699 height 20
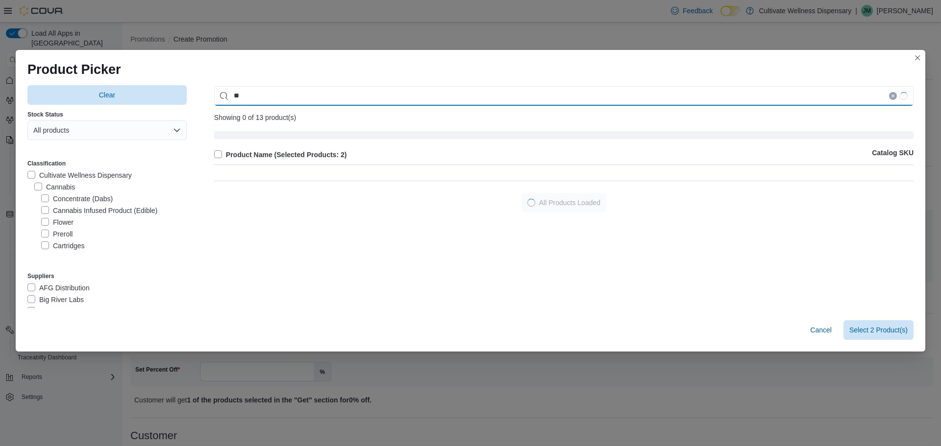
type input "*"
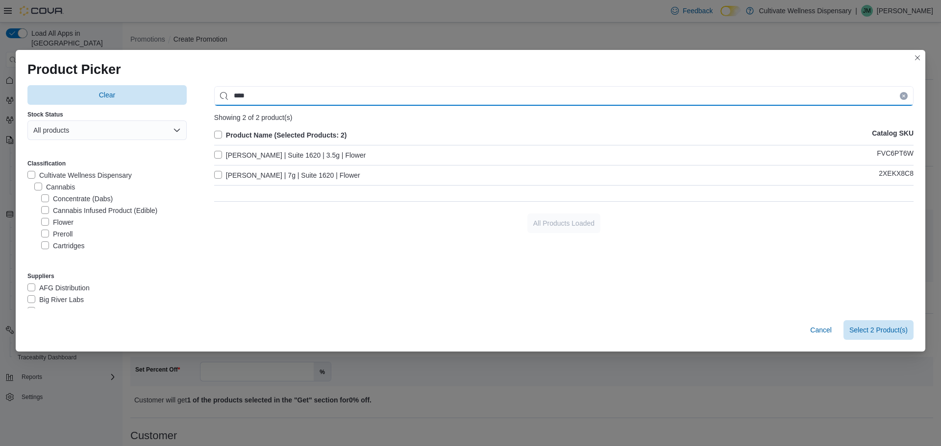
type input "****"
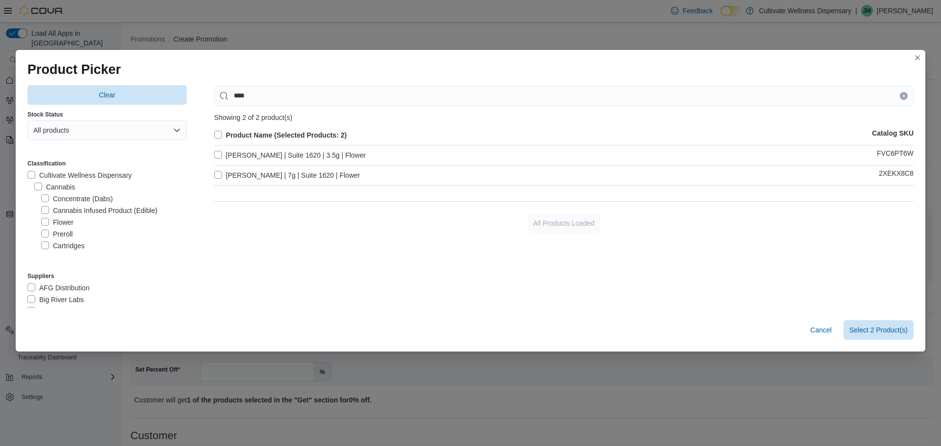
click at [217, 154] on label "[PERSON_NAME] | Suite 1620 | 3.5g | Flower" at bounding box center [290, 155] width 152 height 12
click at [905, 95] on icon "Clear input" at bounding box center [904, 96] width 4 height 4
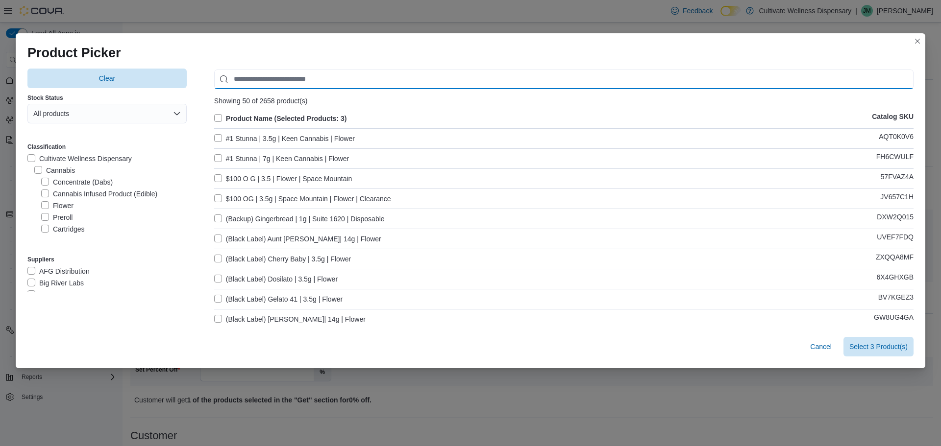
click at [512, 79] on input "Use aria labels when no actual label is in use" at bounding box center [563, 80] width 699 height 20
click at [248, 78] on input "***" at bounding box center [563, 80] width 699 height 20
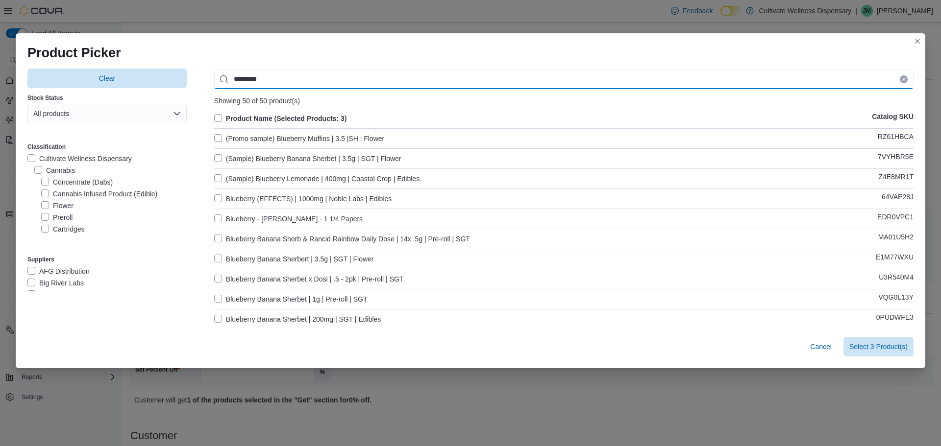
type input "*********"
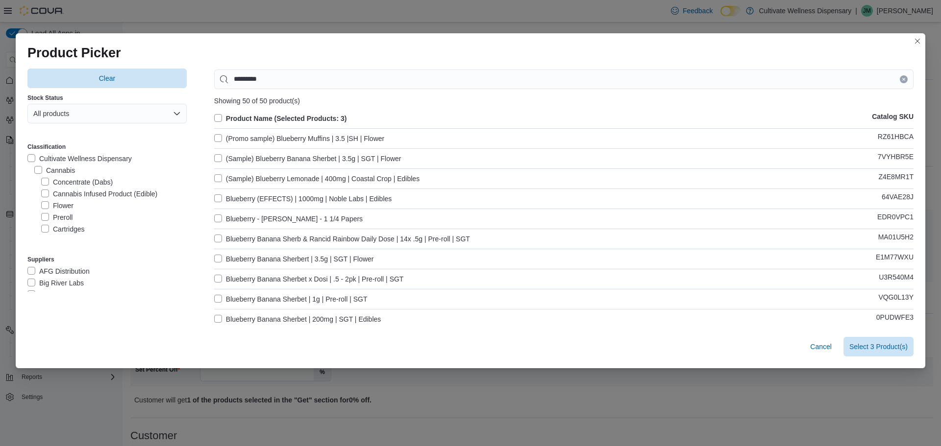
click at [220, 258] on label "Blueberry Banana Sherbert | 3.5g | SGT | Flower" at bounding box center [294, 259] width 160 height 12
click at [903, 78] on icon "Clear input" at bounding box center [904, 79] width 4 height 4
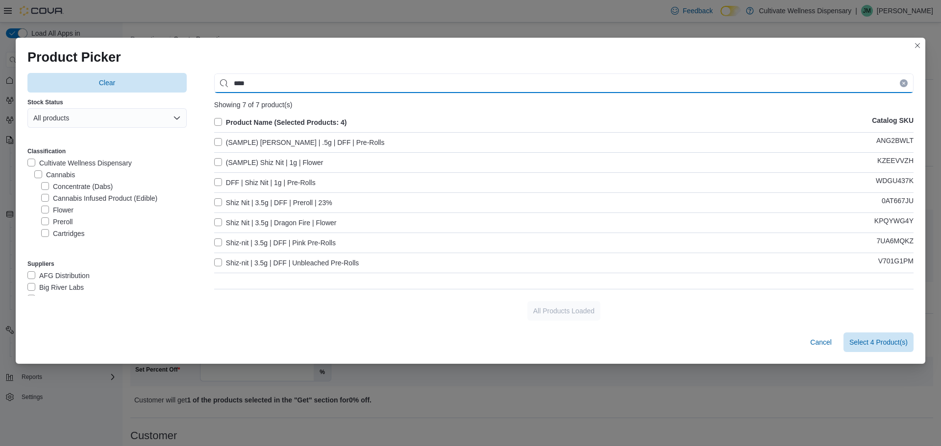
type input "****"
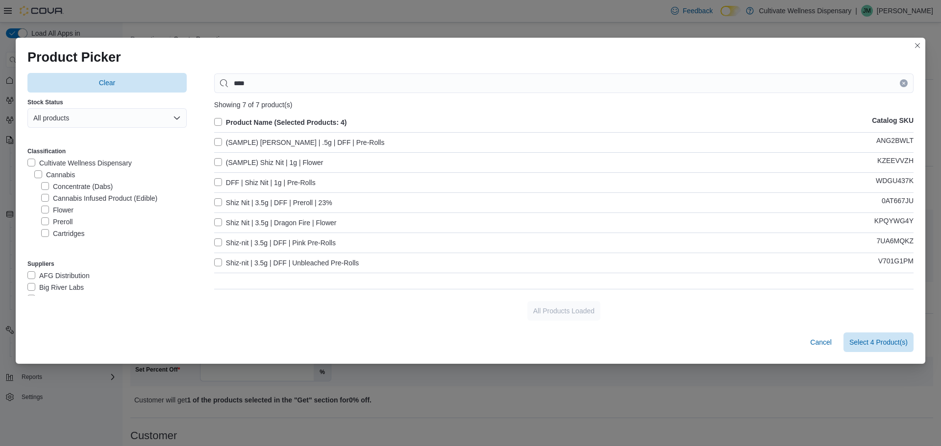
click at [218, 242] on label "Shiz-nit | 3.5g | DFF | Pink Pre-Rolls" at bounding box center [275, 243] width 122 height 12
click at [903, 81] on icon "Clear input" at bounding box center [904, 83] width 4 height 4
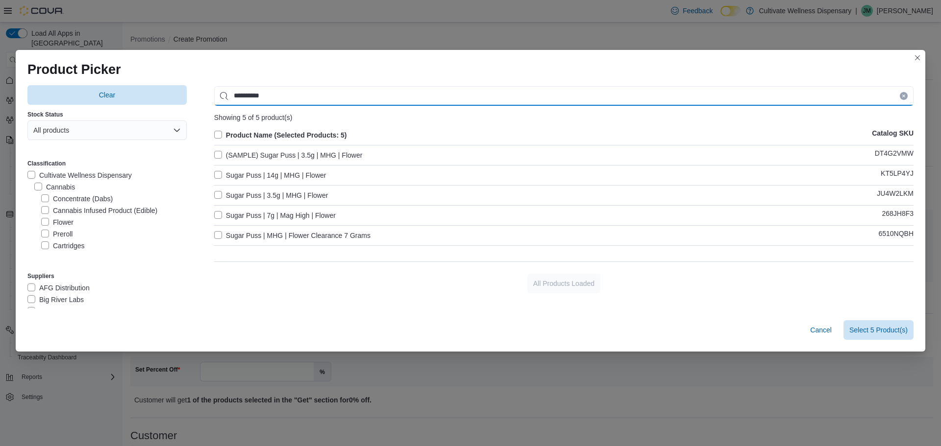
type input "**********"
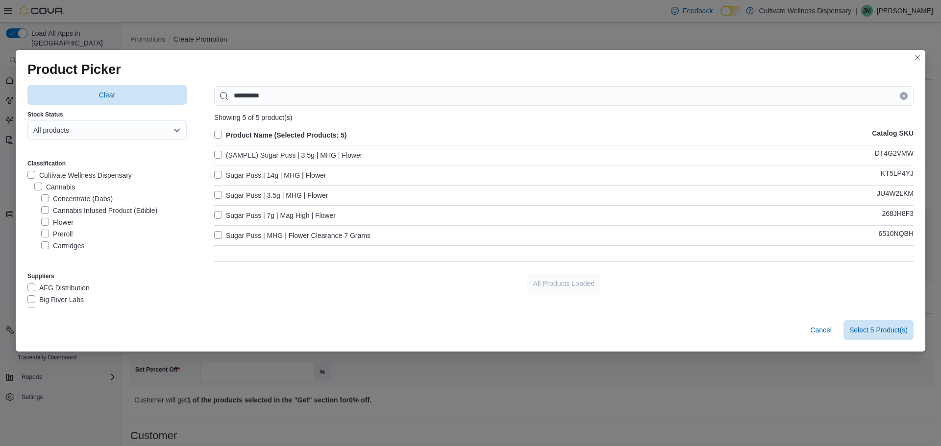
click at [217, 214] on label "Sugar Puss | 7g | Mag High | Flower" at bounding box center [275, 216] width 122 height 12
click at [881, 330] on span "Select 6 Product(s)" at bounding box center [878, 330] width 58 height 10
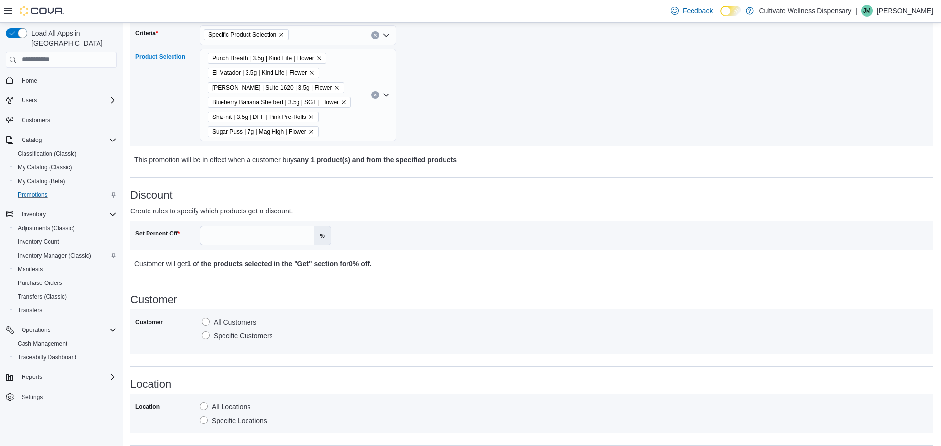
scroll to position [193, 0]
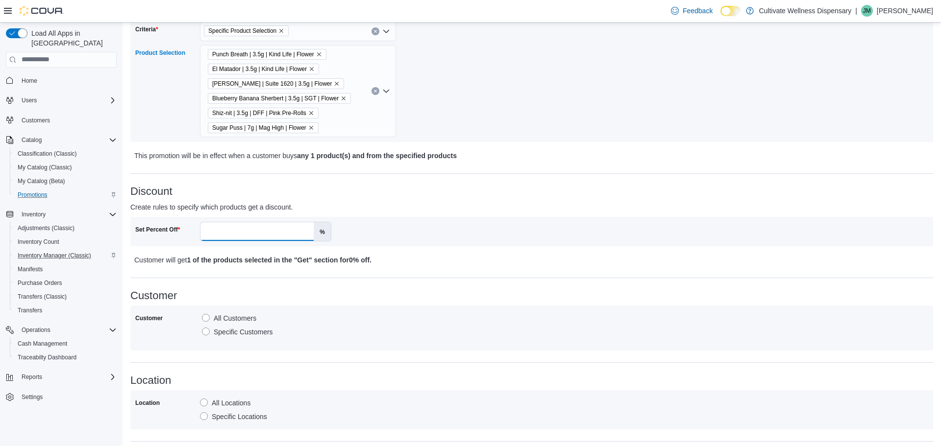
click at [231, 231] on input "Set Percent Off" at bounding box center [256, 231] width 113 height 19
type input "**"
click at [467, 256] on p "Customer will get 1 of the products selected in the "Get" section for 20% off ." at bounding box center [432, 260] width 596 height 12
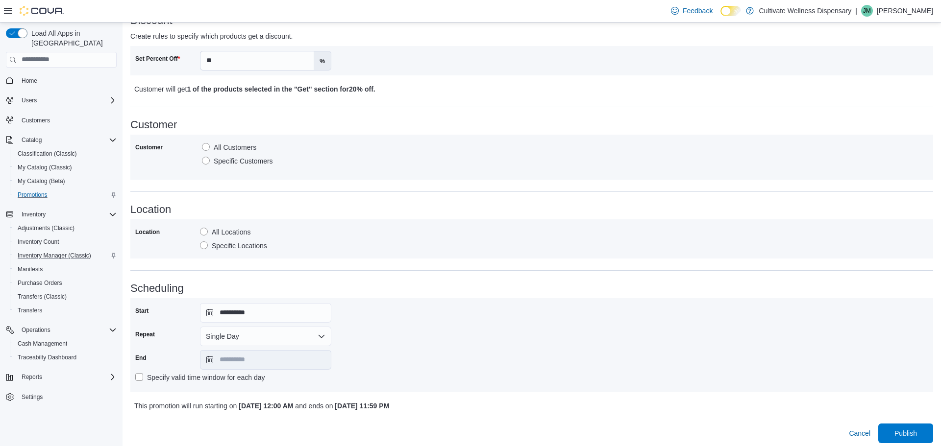
scroll to position [365, 0]
click at [203, 246] on label "Specific Locations" at bounding box center [233, 246] width 67 height 12
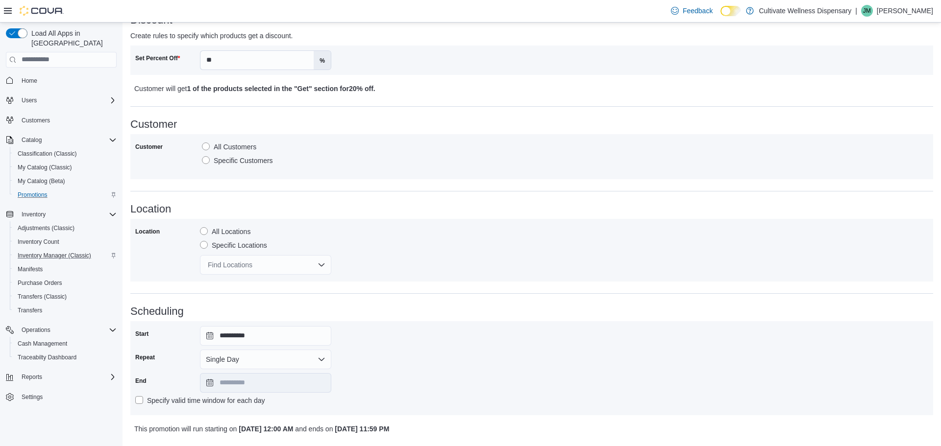
click at [250, 261] on div "Find Locations" at bounding box center [265, 265] width 131 height 20
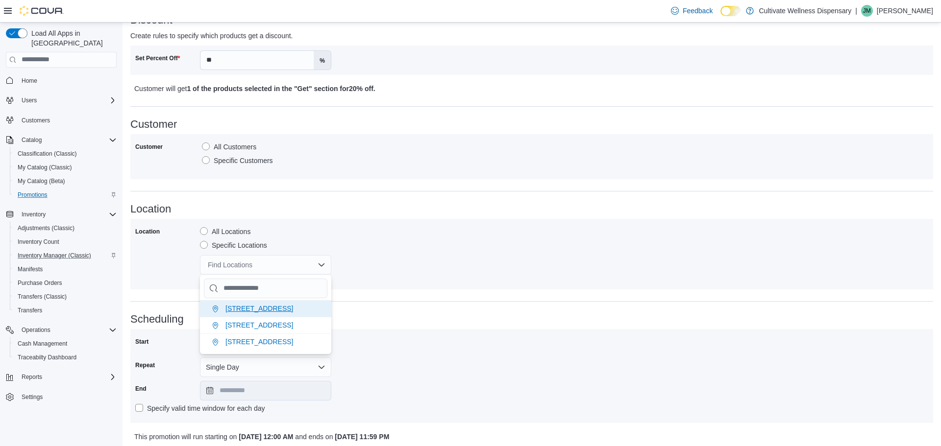
click at [265, 306] on span "[STREET_ADDRESS]" at bounding box center [259, 309] width 68 height 8
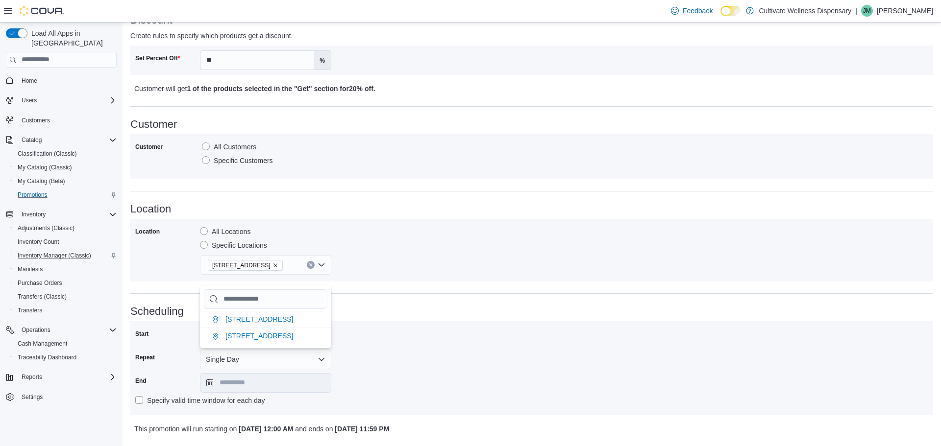
click at [496, 243] on div "Location All Locations Specific Locations [STREET_ADDRESS]" at bounding box center [531, 250] width 793 height 53
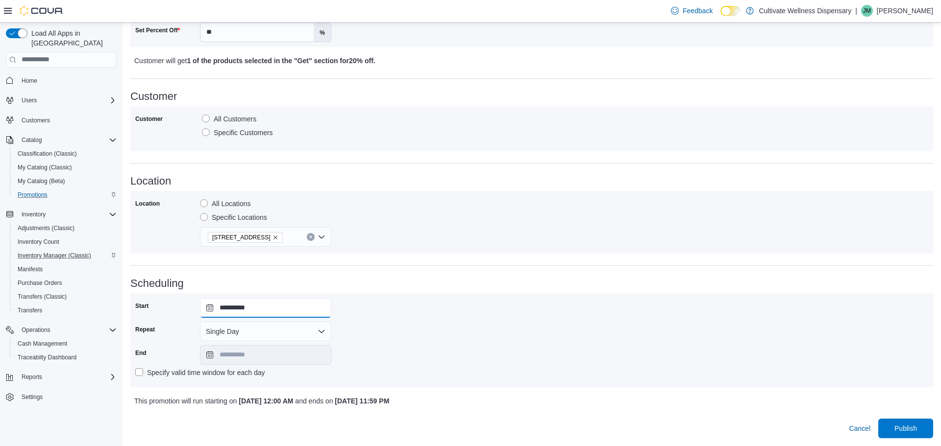
click at [208, 306] on input "**********" at bounding box center [265, 308] width 131 height 20
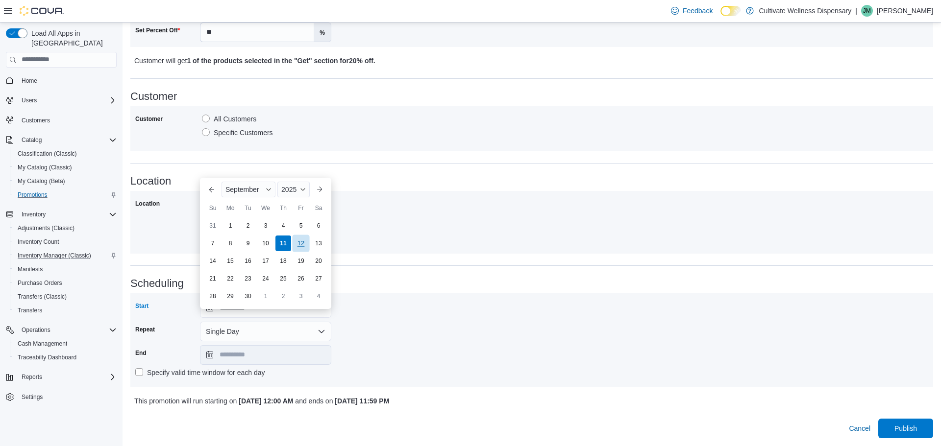
click at [298, 235] on div "12" at bounding box center [300, 243] width 17 height 17
type input "**********"
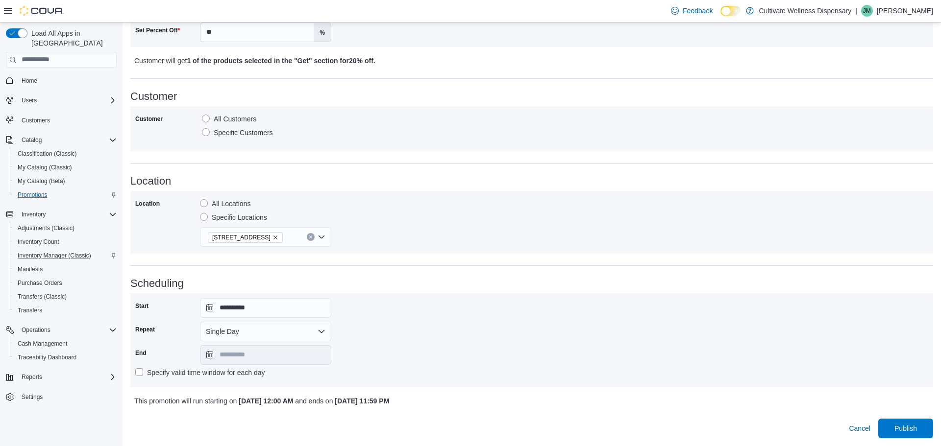
click at [548, 295] on div "**********" at bounding box center [531, 341] width 803 height 94
click at [905, 427] on span "Publish" at bounding box center [905, 428] width 23 height 10
